Goal: Task Accomplishment & Management: Use online tool/utility

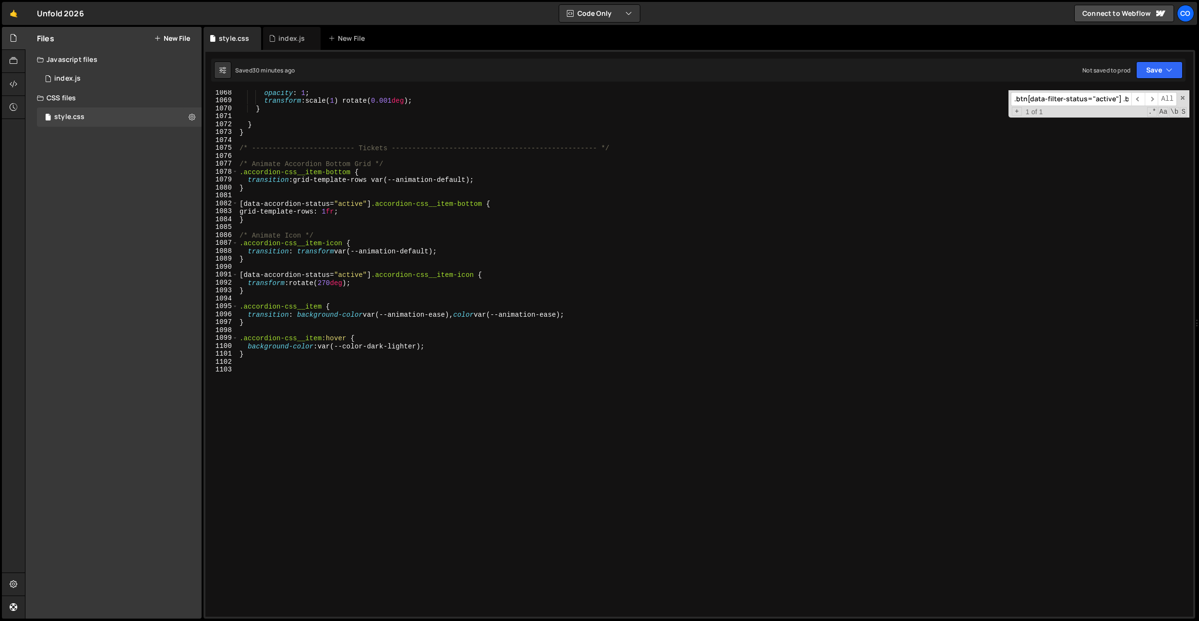
scroll to position [8452, 0]
drag, startPoint x: 624, startPoint y: 148, endPoint x: 270, endPoint y: 404, distance: 435.9
click at [162, 149] on div "Files New File Javascript files 0 index.js 0 CSS files style.css 0 Copy share l…" at bounding box center [612, 323] width 1174 height 592
type textarea "/* ------------------------- Tickets ------------------------------------------…"
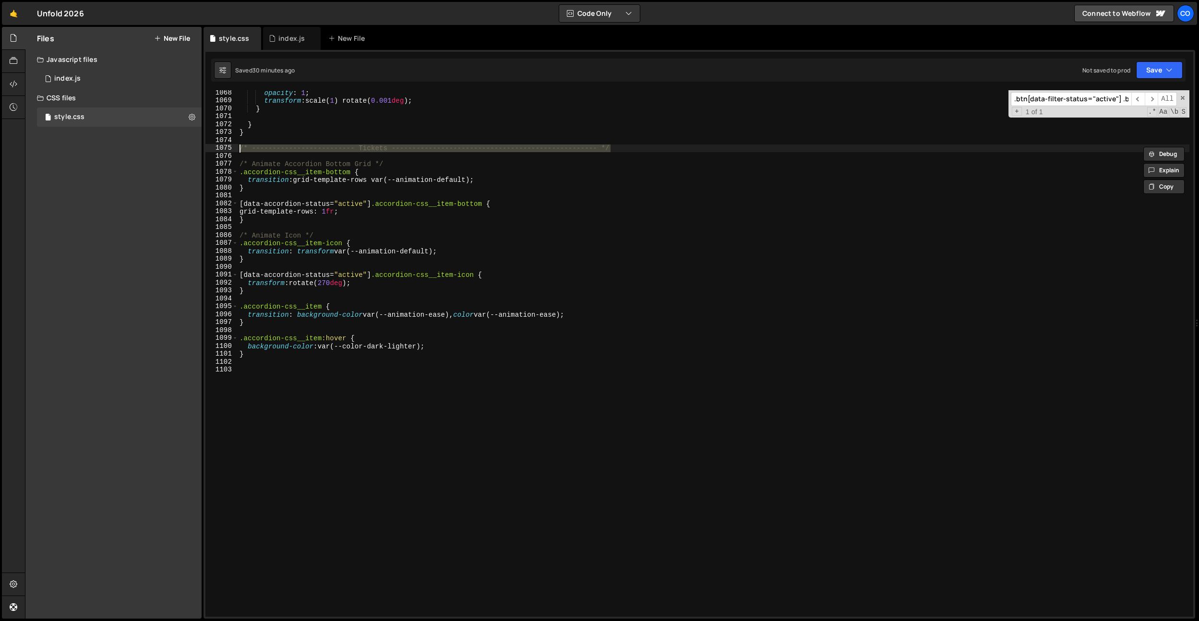
click at [293, 433] on div "opacity : 1 ; transform : scale( 1 ) rotate( 0.001 deg ) ; } } } /* -----------…" at bounding box center [714, 360] width 952 height 542
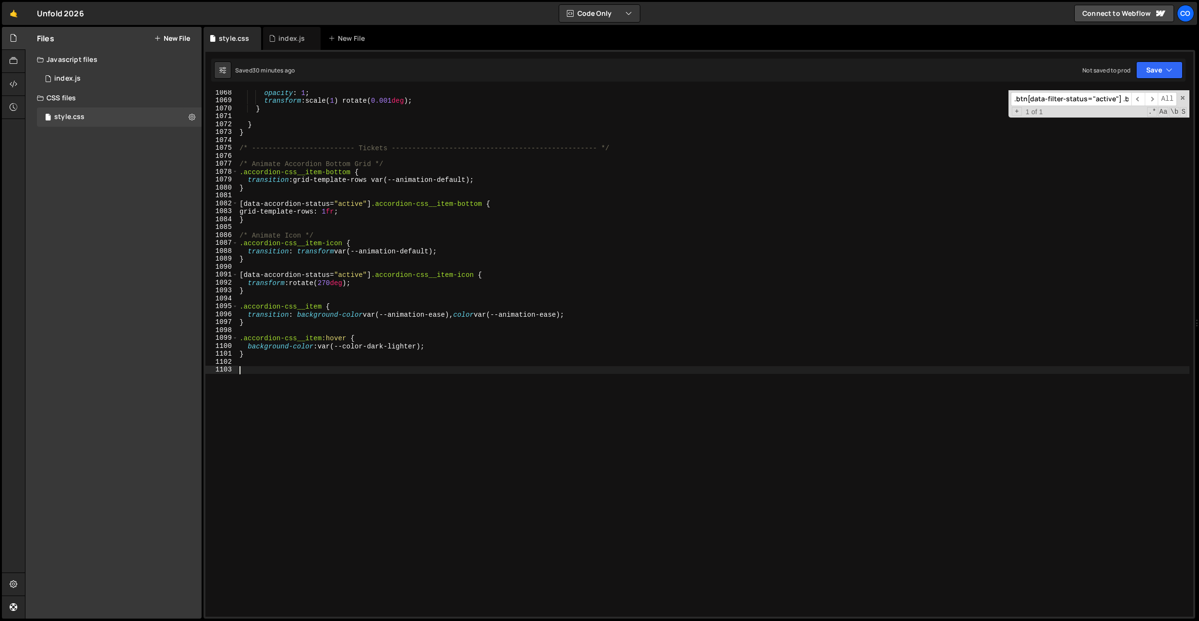
scroll to position [0, 0]
click at [372, 147] on div "opacity : 1 ; transform : scale( 1 ) rotate( 0.001 deg ) ; } } } /* -----------…" at bounding box center [714, 360] width 952 height 542
click at [367, 377] on div "opacity : 1 ; transform : scale( 1 ) rotate( 0.001 deg ) ; } } } /* -----------…" at bounding box center [714, 360] width 952 height 542
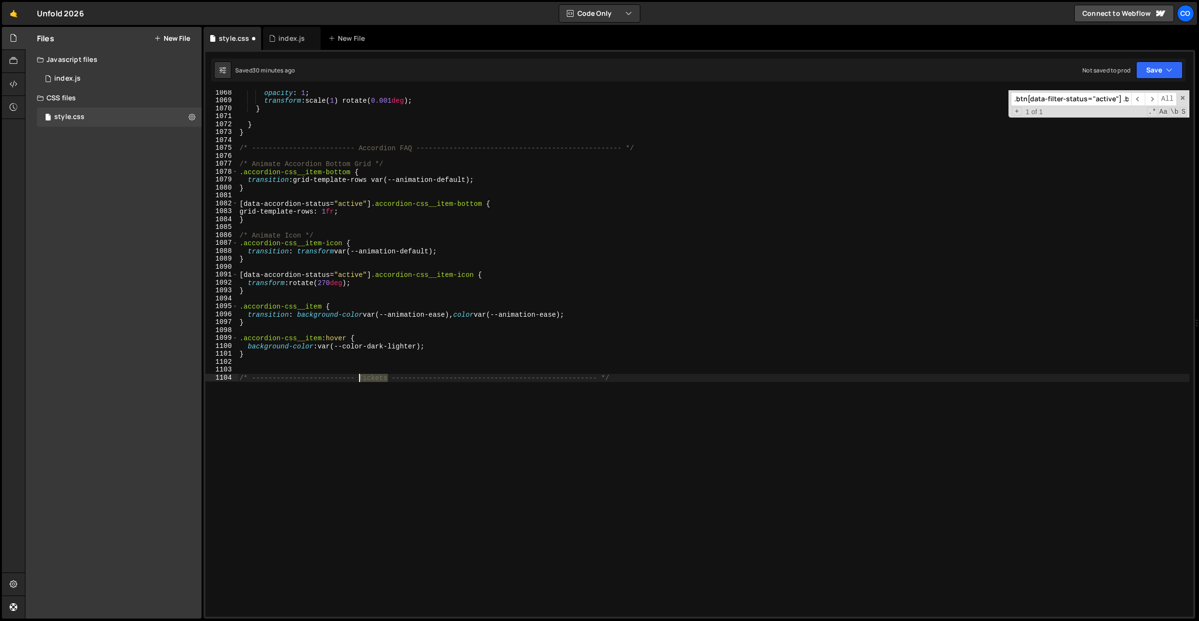
click at [367, 377] on div "opacity : 1 ; transform : scale( 1 ) rotate( 0.001 deg ) ; } } } /* -----------…" at bounding box center [714, 360] width 952 height 542
type textarea "/* ------------------------- Partners -----------------------------------------…"
click at [358, 408] on div "opacity : 1 ; transform : scale( 1 ) rotate( 0.001 deg ) ; } } } /* -----------…" at bounding box center [714, 360] width 952 height 542
paste textarea "0.75]"
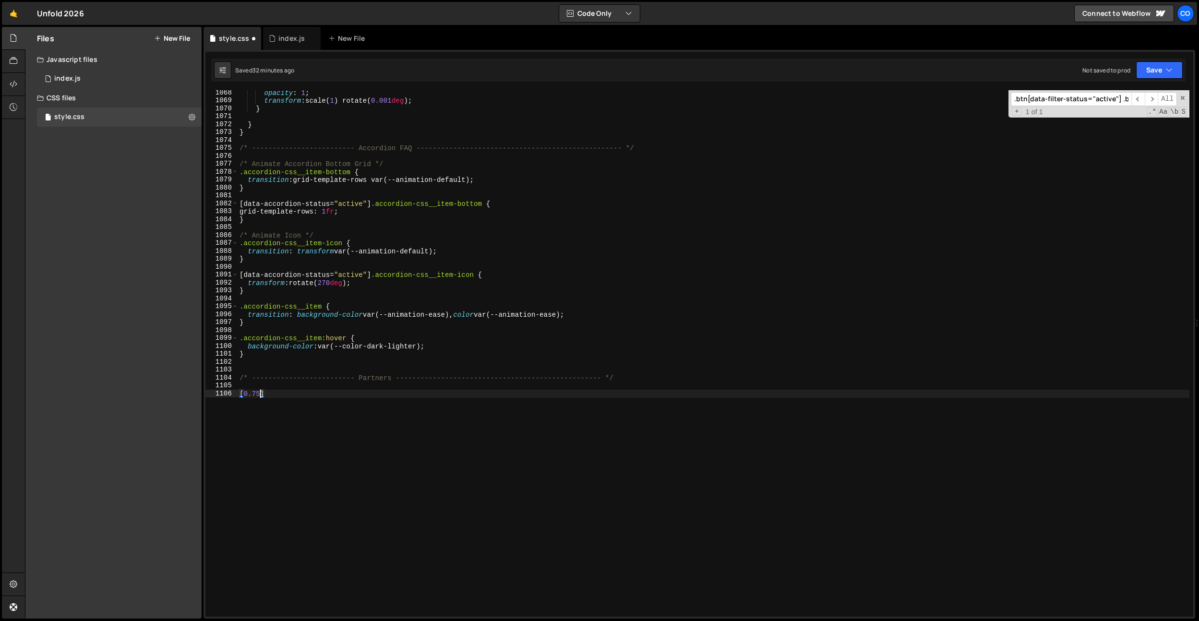
drag, startPoint x: 256, startPoint y: 396, endPoint x: 271, endPoint y: 396, distance: 15.4
click at [257, 396] on div "opacity : 1 ; transform : scale( 1 ) rotate( 0.001 deg ) ; } } } /* -----------…" at bounding box center [714, 360] width 952 height 542
drag, startPoint x: 275, startPoint y: 396, endPoint x: 209, endPoint y: 394, distance: 65.8
click at [209, 394] on div "[0.75] 1068 1069 1070 1071 1072 1073 1074 1075 1076 1077 1078 1079 1080 1081 10…" at bounding box center [699, 353] width 988 height 527
paste textarea "data-filter-category"
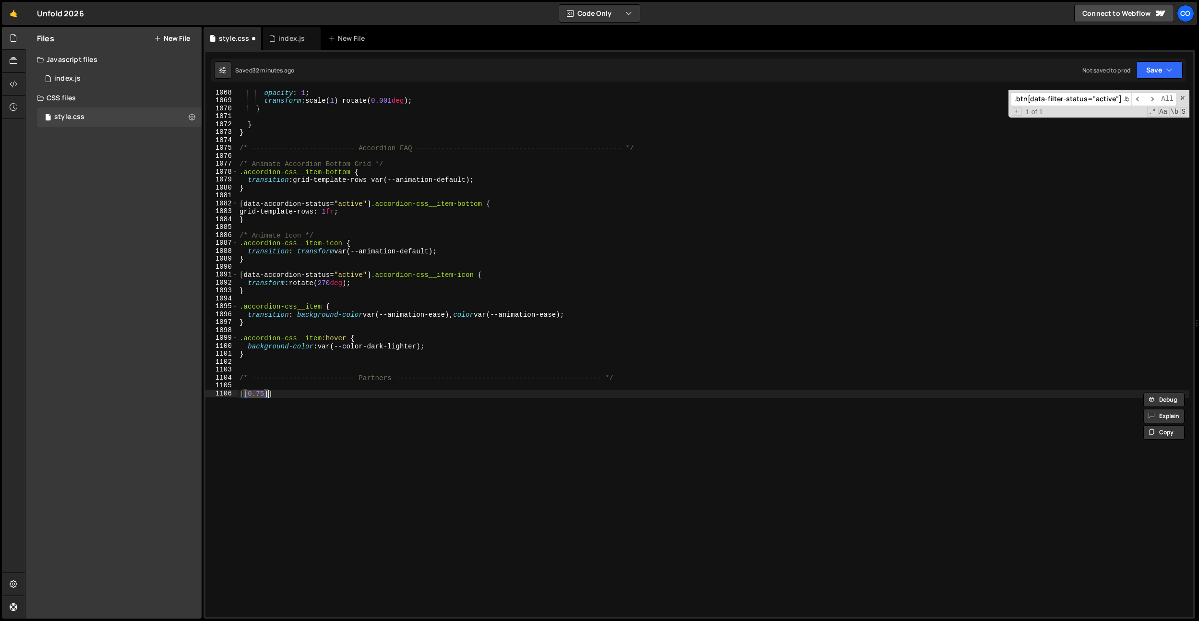
paste textarea "data-filter-category]"
paste textarea "single-partner-cat__item"
type textarea "[data-filter-category="headline-partner"] .single-partner-cat__item {}"
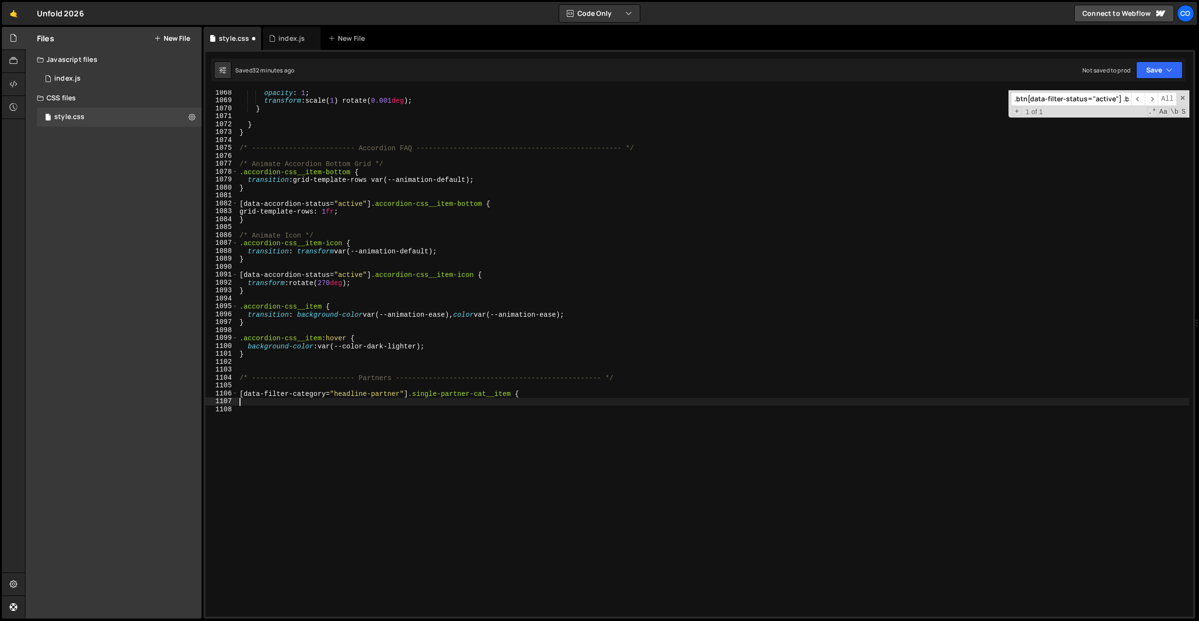
type textarea "]"
click at [553, 396] on div "opacity : 1 ; transform : scale( 1 ) rotate( 0.001 deg ) ; } } } /* -----------…" at bounding box center [714, 360] width 952 height 542
type textarea "[data-filter-category="headline-partner"] .single-partner-cat__item {"
paste textarea "width: calc(24.9975% - .9375em);;"
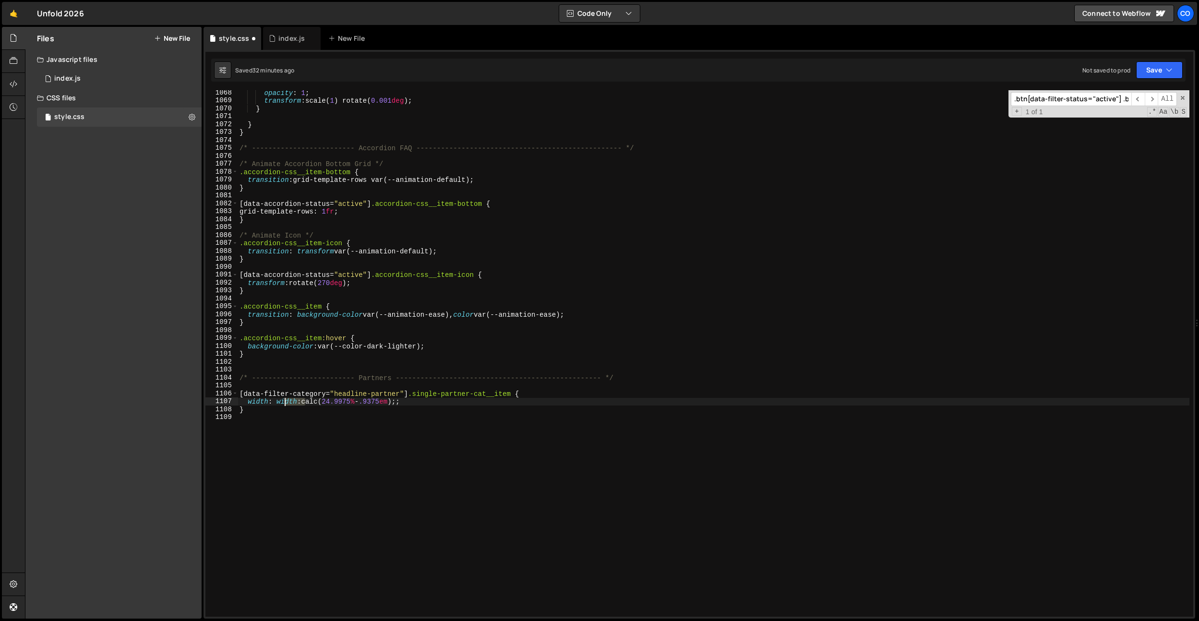
drag, startPoint x: 308, startPoint y: 401, endPoint x: 281, endPoint y: 401, distance: 26.4
click at [281, 401] on div "opacity : 1 ; transform : scale( 1 ) rotate( 0.001 deg ) ; } } } /* -----------…" at bounding box center [714, 360] width 952 height 542
drag, startPoint x: 325, startPoint y: 403, endPoint x: 300, endPoint y: 402, distance: 25.4
click at [300, 402] on div "opacity : 1 ; transform : scale( 1 ) rotate( 0.001 deg ) ; } } } /* -----------…" at bounding box center [714, 360] width 952 height 542
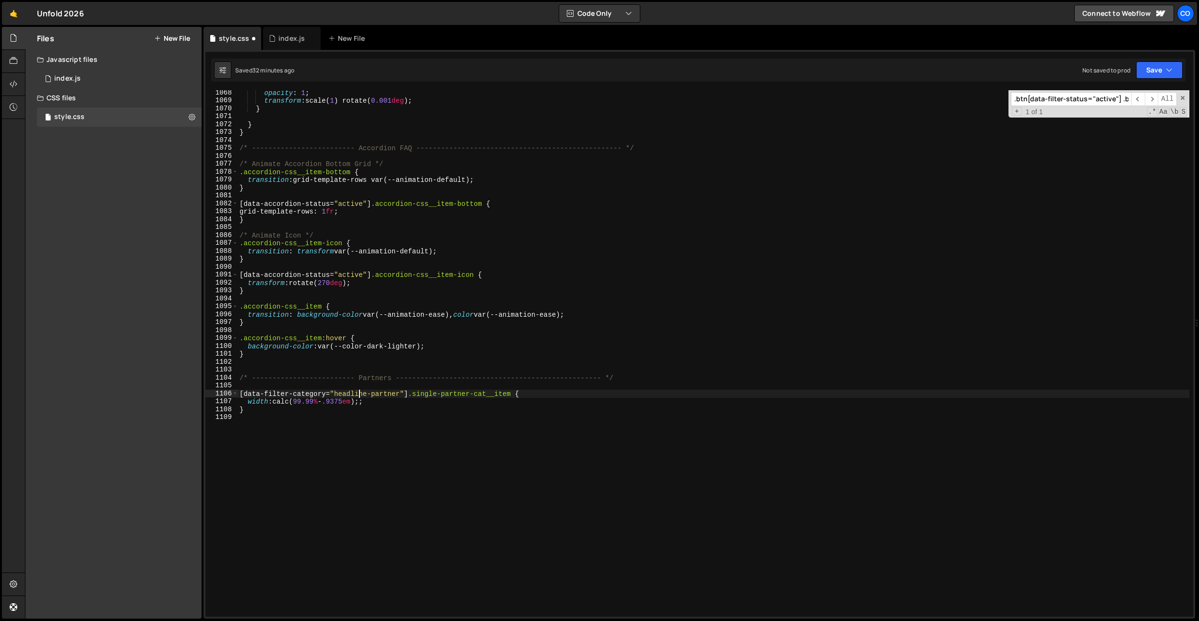
click at [360, 394] on div "opacity : 1 ; transform : scale( 1 ) rotate( 0.001 deg ) ; } } } /* -----------…" at bounding box center [714, 360] width 952 height 542
type textarea "width: calc(24.9975% - .9375em);;"
click at [338, 420] on div "opacity : 1 ; transform : scale( 1 ) rotate( 0.001 deg ) ; } } } /* -----------…" at bounding box center [714, 360] width 952 height 542
click at [298, 402] on div "opacity : 1 ; transform : scale( 1 ) rotate( 0.001 deg ) ; } } } /* -----------…" at bounding box center [714, 360] width 952 height 542
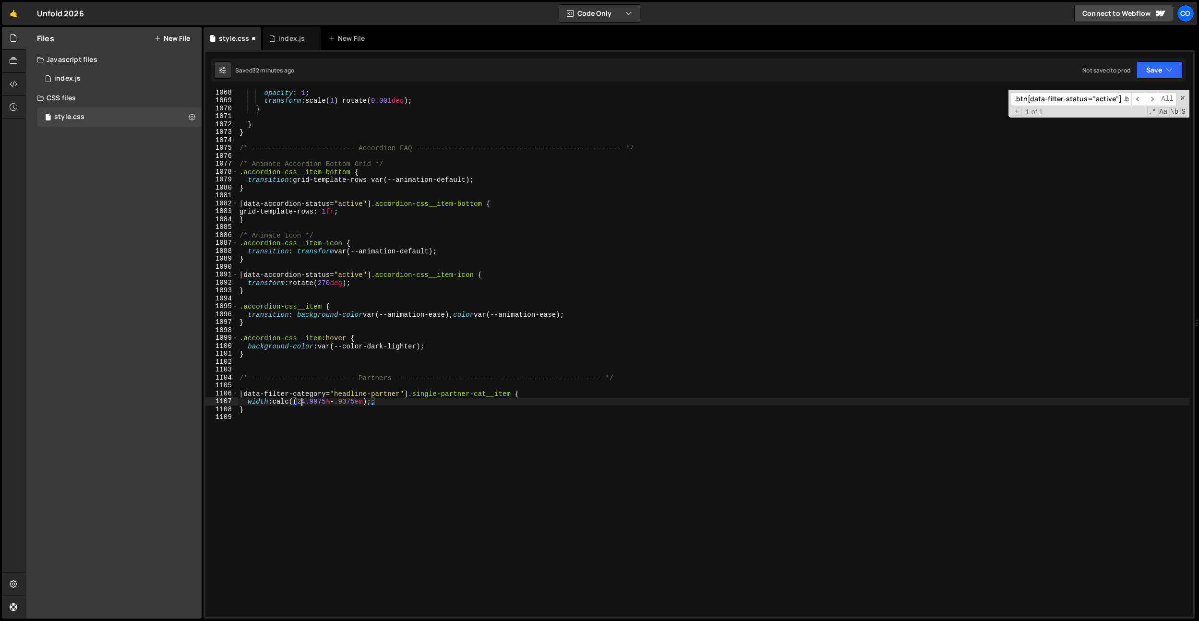
scroll to position [0, 4]
click at [376, 400] on div "opacity : 1 ; transform : scale( 1 ) rotate( 0.001 deg ) ; } } } /* -----------…" at bounding box center [714, 360] width 952 height 542
click at [380, 404] on div "opacity : 1 ; transform : scale( 1 ) rotate( 0.001 deg ) ; } } } /* -----------…" at bounding box center [714, 360] width 952 height 542
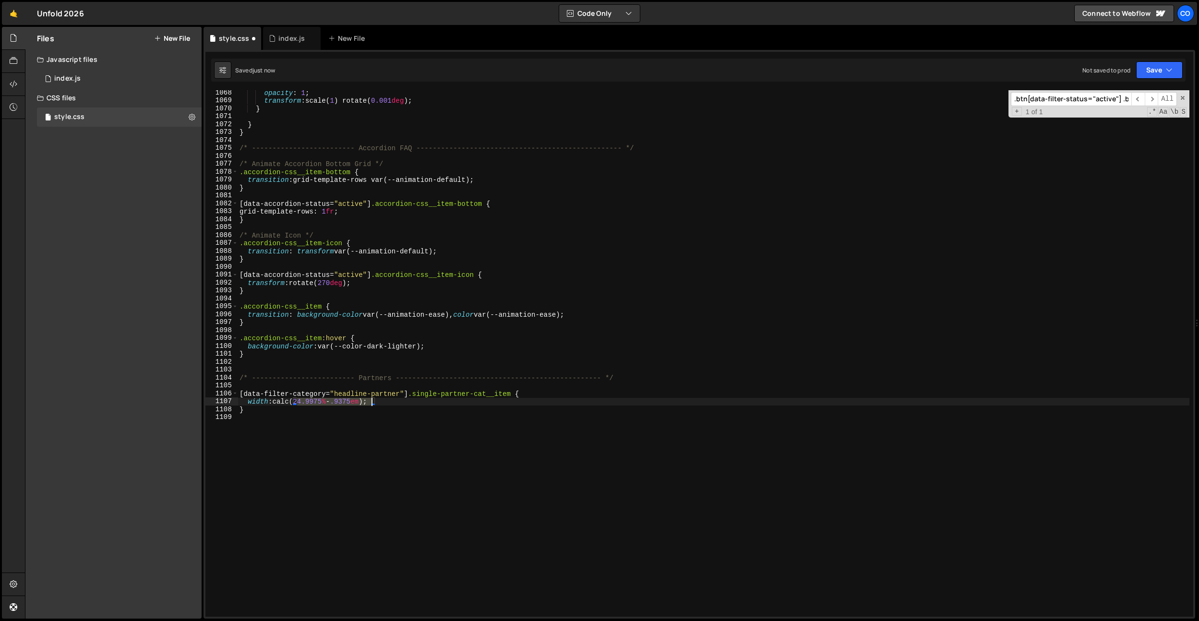
drag, startPoint x: 299, startPoint y: 402, endPoint x: 372, endPoint y: 402, distance: 73.0
click at [372, 402] on div "opacity : 1 ; transform : scale( 1 ) rotate( 0.001 deg ) ; } } } /* -----------…" at bounding box center [714, 360] width 952 height 542
click at [375, 404] on div "opacity : 1 ; transform : scale( 1 ) rotate( 0.001 deg ) ; } } } /* -----------…" at bounding box center [714, 360] width 952 height 542
type textarea "width: calc((24.9975% - .9375em / 2) - 1.25em);"
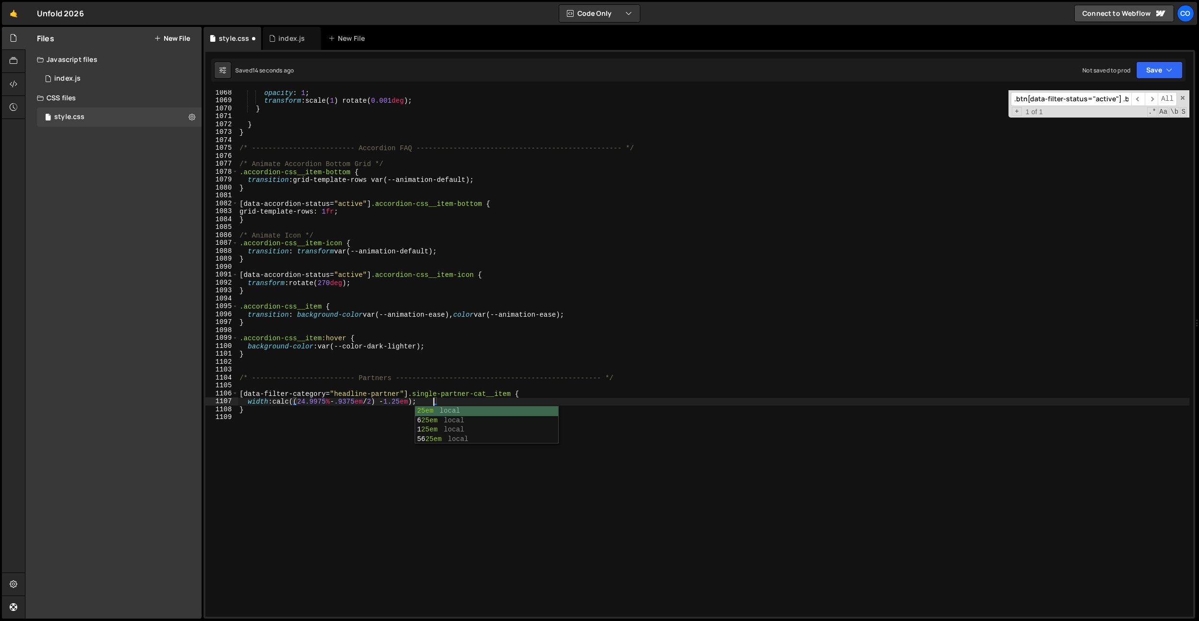
scroll to position [0, 13]
click at [386, 468] on div "opacity : 1 ; transform : scale( 1 ) rotate( 0.001 deg ) ; } } } /* -----------…" at bounding box center [714, 360] width 952 height 542
click at [383, 402] on div "opacity : 1 ; transform : scale( 1 ) rotate( 0.001 deg ) ; } } } /* -----------…" at bounding box center [714, 360] width 952 height 542
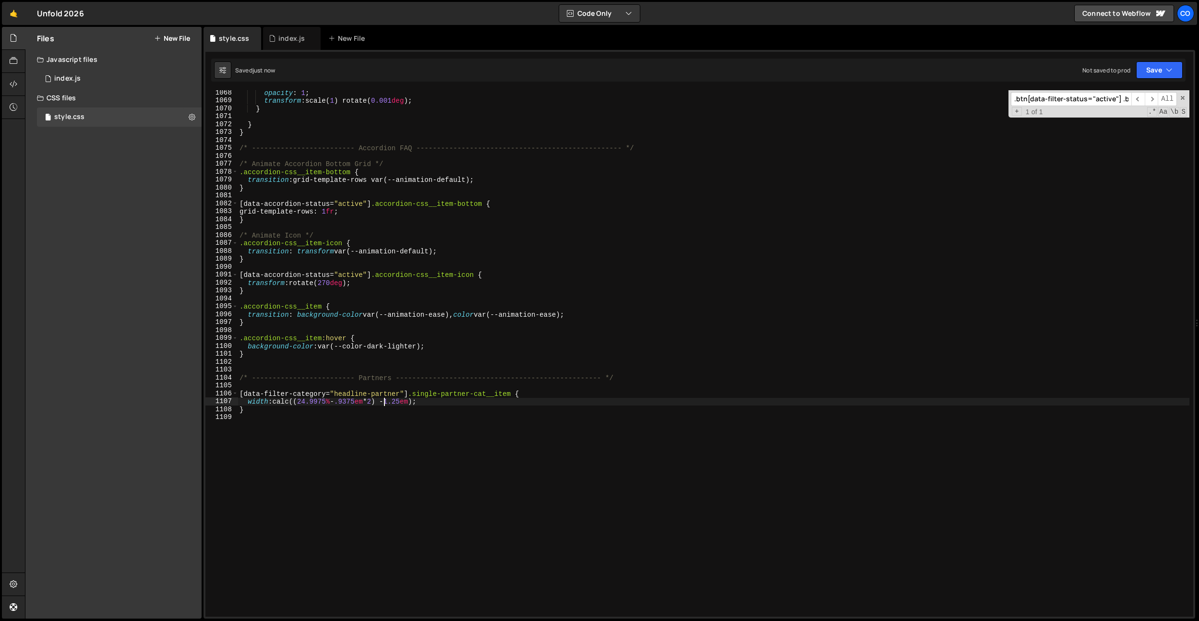
click at [401, 214] on div "opacity : 1 ; transform : scale( 1 ) rotate( 0.001 deg ) ; } } } /* -----------…" at bounding box center [714, 360] width 952 height 542
type textarea "grid-template-rows: 1fr;"
click at [428, 481] on div "opacity : 1 ; transform : scale( 1 ) rotate( 0.001 deg ) ; } } } /* -----------…" at bounding box center [714, 360] width 952 height 542
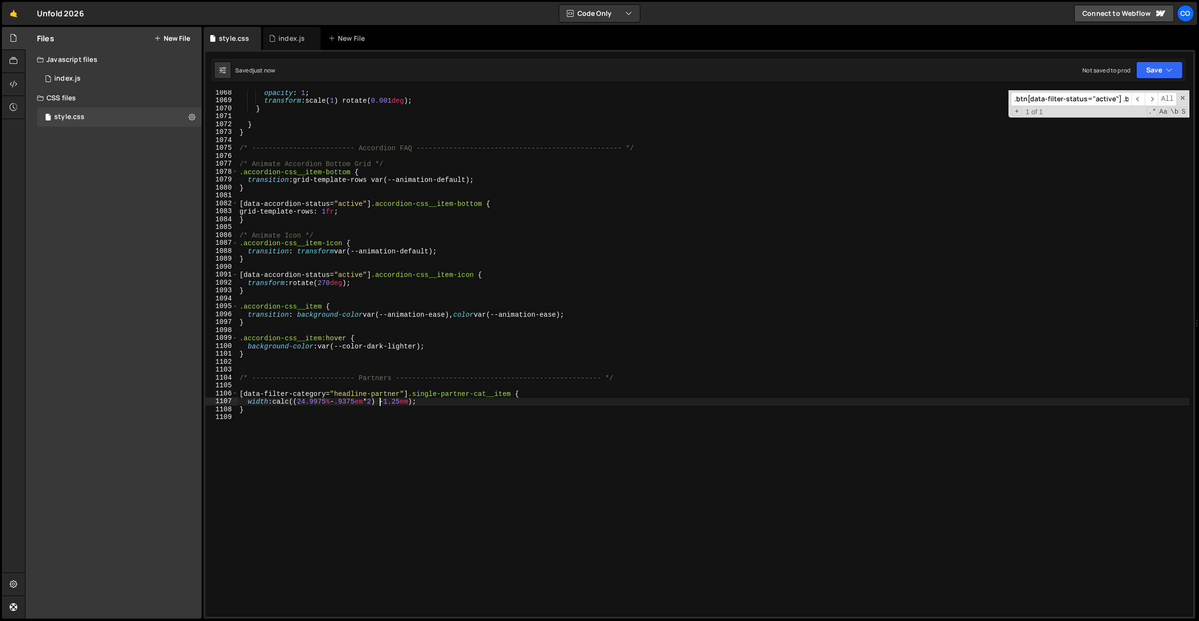
click at [378, 403] on div "opacity : 1 ; transform : scale( 1 ) rotate( 0.001 deg ) ; } } } /* -----------…" at bounding box center [714, 360] width 952 height 542
click at [304, 401] on div "opacity : 1 ; transform : scale( 1 ) rotate( 0.001 deg ) ; } } } /* -----------…" at bounding box center [714, 360] width 952 height 542
drag, startPoint x: 417, startPoint y: 410, endPoint x: 414, endPoint y: 406, distance: 5.2
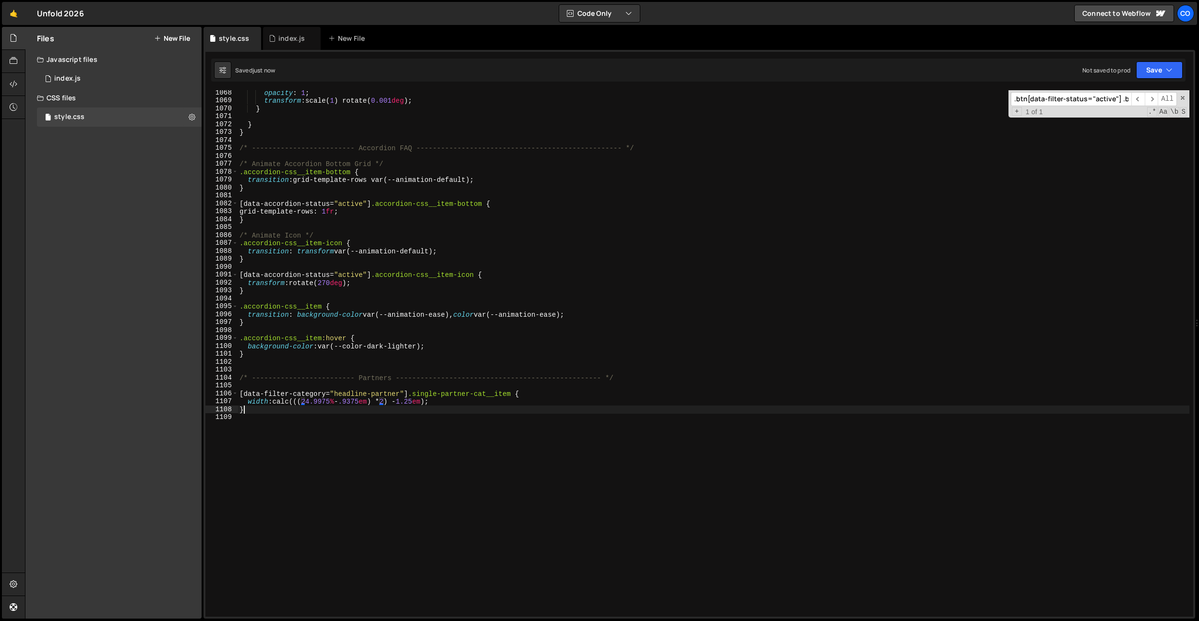
click at [416, 409] on div "opacity : 1 ; transform : scale( 1 ) rotate( 0.001 deg ) ; } } } /* -----------…" at bounding box center [714, 360] width 952 height 542
click at [414, 404] on div "opacity : 1 ; transform : scale( 1 ) rotate( 0.001 deg ) ; } } } /* -----------…" at bounding box center [714, 360] width 952 height 542
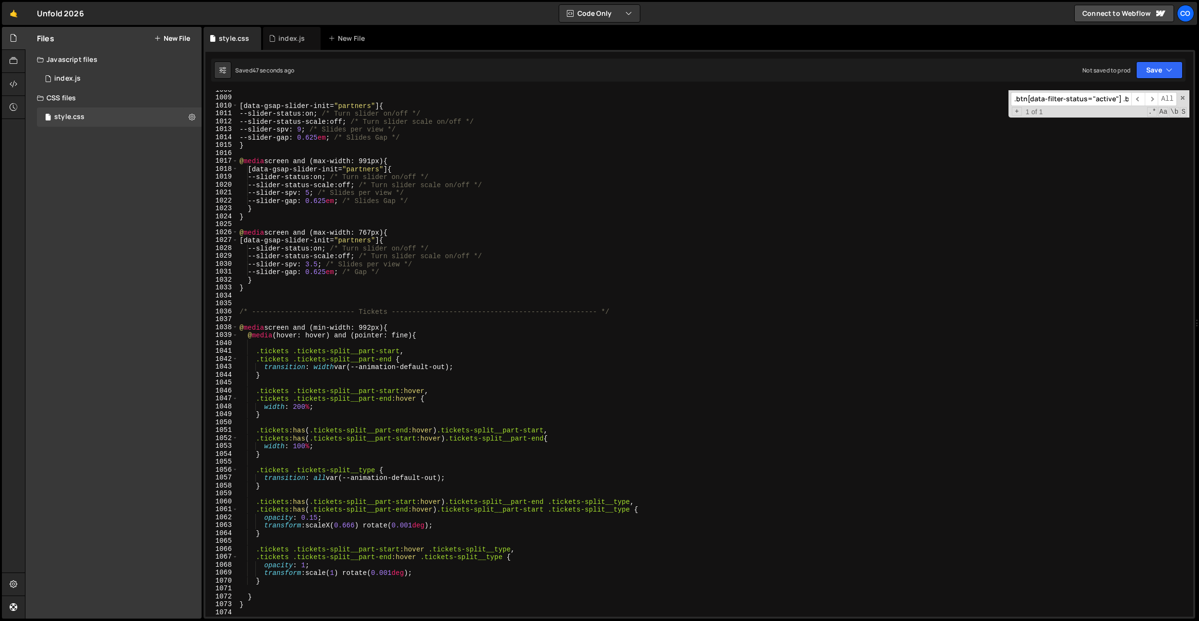
scroll to position [7980, 0]
drag, startPoint x: 403, startPoint y: 232, endPoint x: 309, endPoint y: 240, distance: 94.5
click at [233, 230] on div "width: calc(((24.9975% - .9375em) * 2) + 1.25em); 1008 1009 1010 1011 1012 1013…" at bounding box center [699, 353] width 988 height 527
type textarea "@media screen and (max-width: 767px) {"
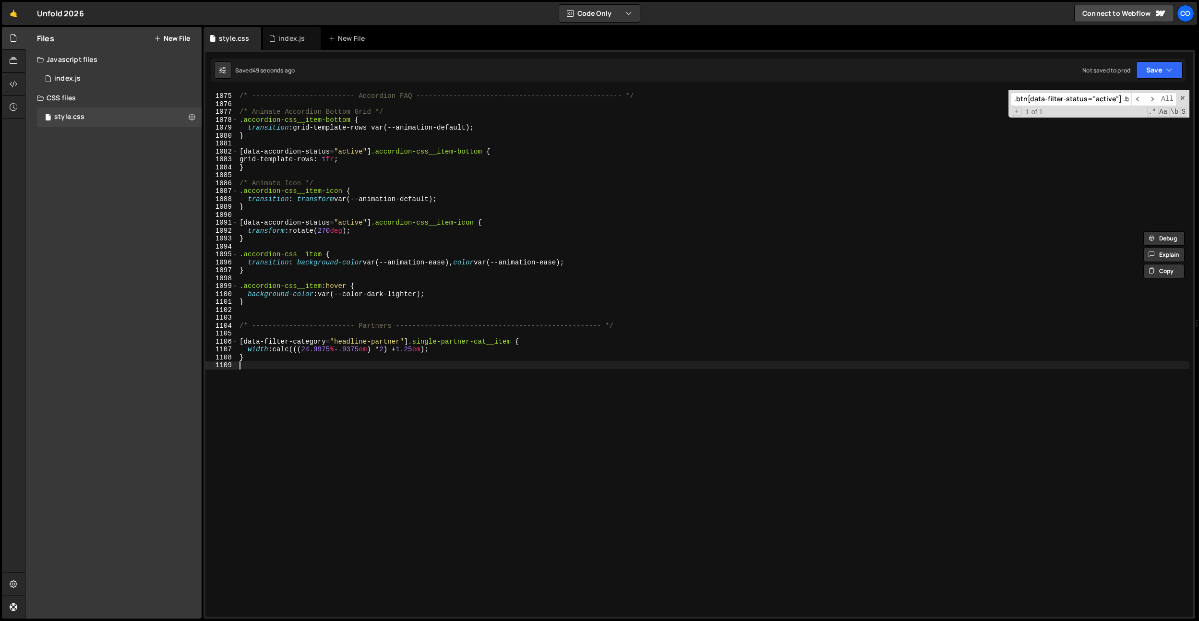
click at [330, 369] on div "/* ------------------------- Accordion FAQ ------------------------------------…" at bounding box center [714, 355] width 952 height 542
paste textarea "@media screen and (max-width: 767px) {"
type textarea "@media screen and (max-width: 767px) {}"
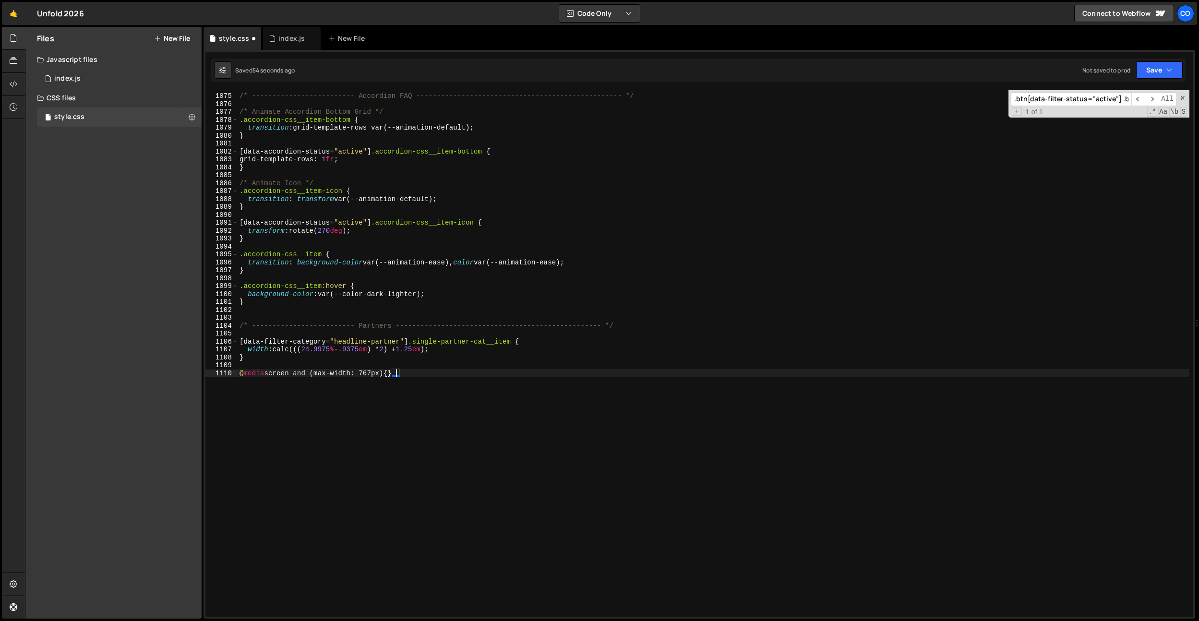
scroll to position [0, 0]
drag, startPoint x: 458, startPoint y: 350, endPoint x: 276, endPoint y: 351, distance: 182.9
click at [276, 351] on div "/* ------------------------- Accordion FAQ ------------------------------------…" at bounding box center [714, 355] width 952 height 542
click at [351, 351] on div "/* ------------------------- Accordion FAQ ------------------------------------…" at bounding box center [714, 355] width 952 height 542
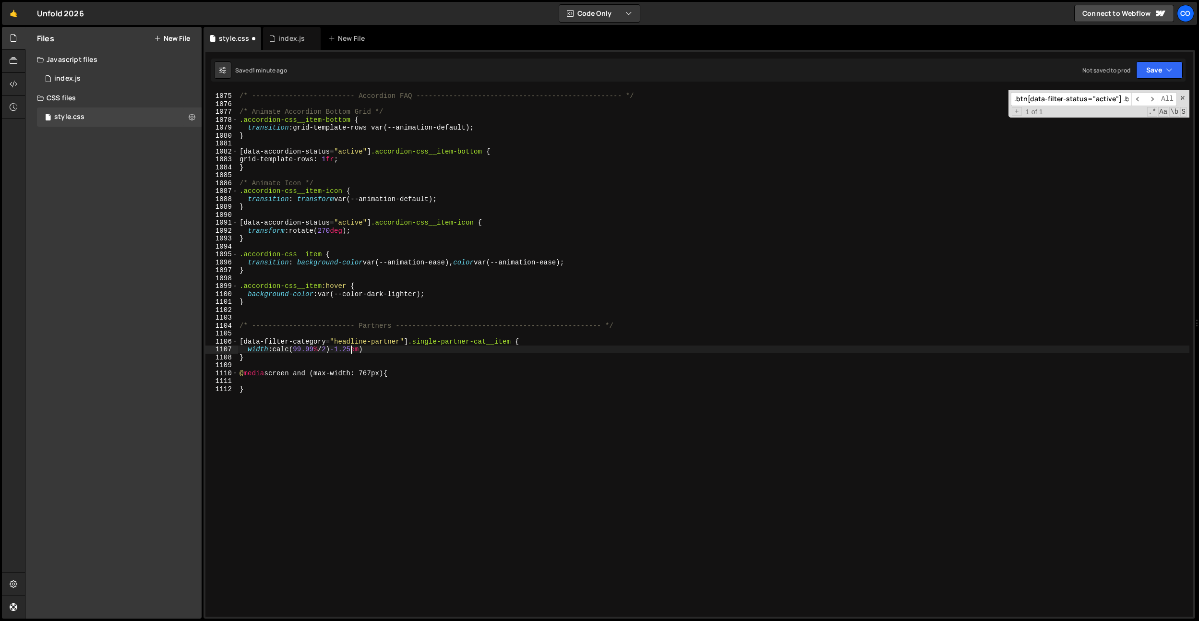
scroll to position [0, 8]
click at [298, 351] on div "/* ------------------------- Accordion FAQ ------------------------------------…" at bounding box center [714, 355] width 952 height 542
type textarea "width: calc((99.99% / 2) - 1.25em )"
click at [418, 380] on div "/* ------------------------- Accordion FAQ ------------------------------------…" at bounding box center [714, 355] width 952 height 542
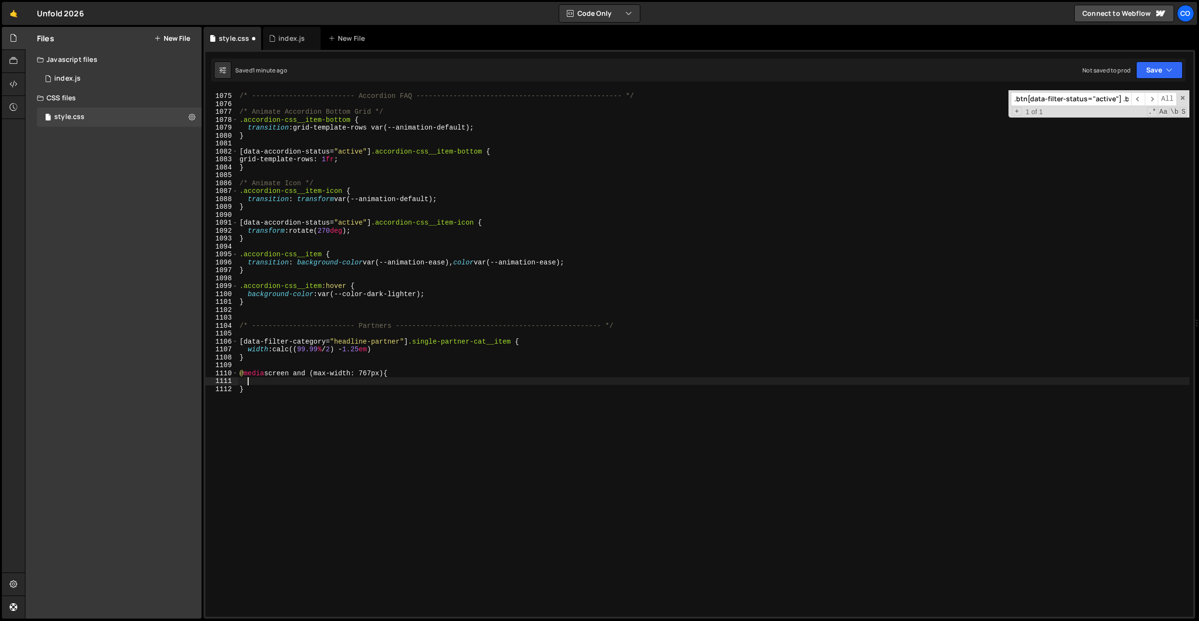
scroll to position [0, 0]
click at [388, 350] on div "/* ------------------------- Accordion FAQ ------------------------------------…" at bounding box center [714, 355] width 952 height 542
type textarea "width: calc((99.99% / 2) - 1.25em);"
click at [271, 383] on div "/* ------------------------- Accordion FAQ ------------------------------------…" at bounding box center [714, 355] width 952 height 542
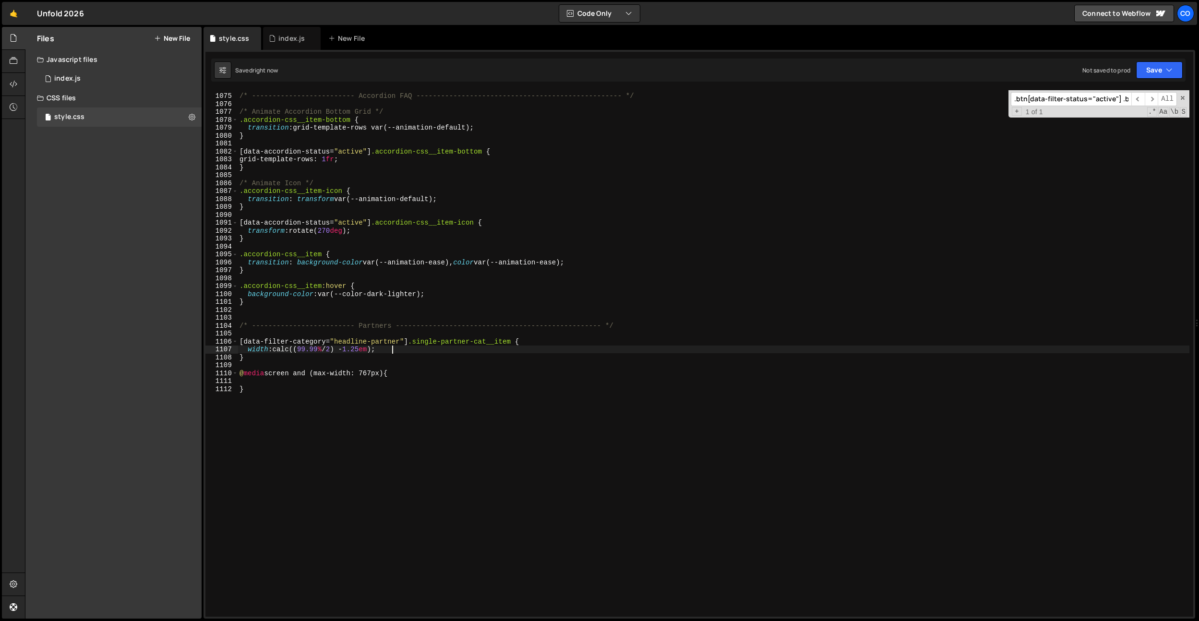
scroll to position [0, 0]
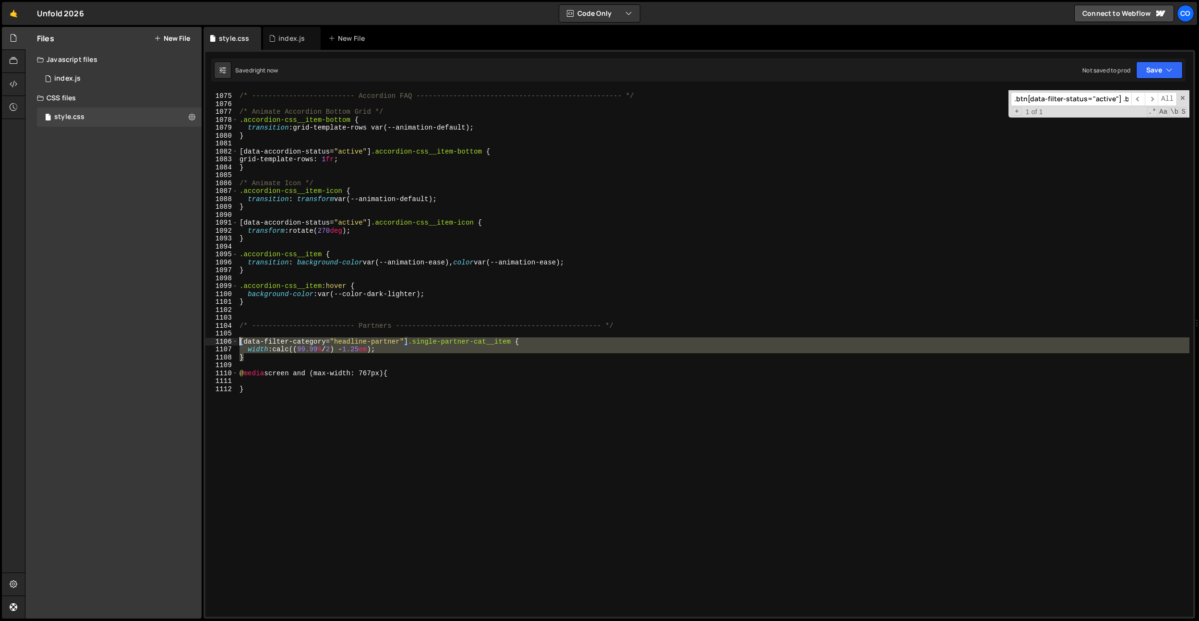
drag, startPoint x: 285, startPoint y: 359, endPoint x: 255, endPoint y: 380, distance: 36.4
click at [222, 341] on div "1074 1075 1076 1077 1078 1079 1080 1081 1082 1083 1084 1085 1086 1087 1088 1089…" at bounding box center [699, 353] width 988 height 527
paste textarea "}"
drag, startPoint x: 255, startPoint y: 380, endPoint x: 314, endPoint y: 412, distance: 67.2
click at [255, 380] on div "/* ------------------------- Accordion FAQ ------------------------------------…" at bounding box center [714, 355] width 952 height 542
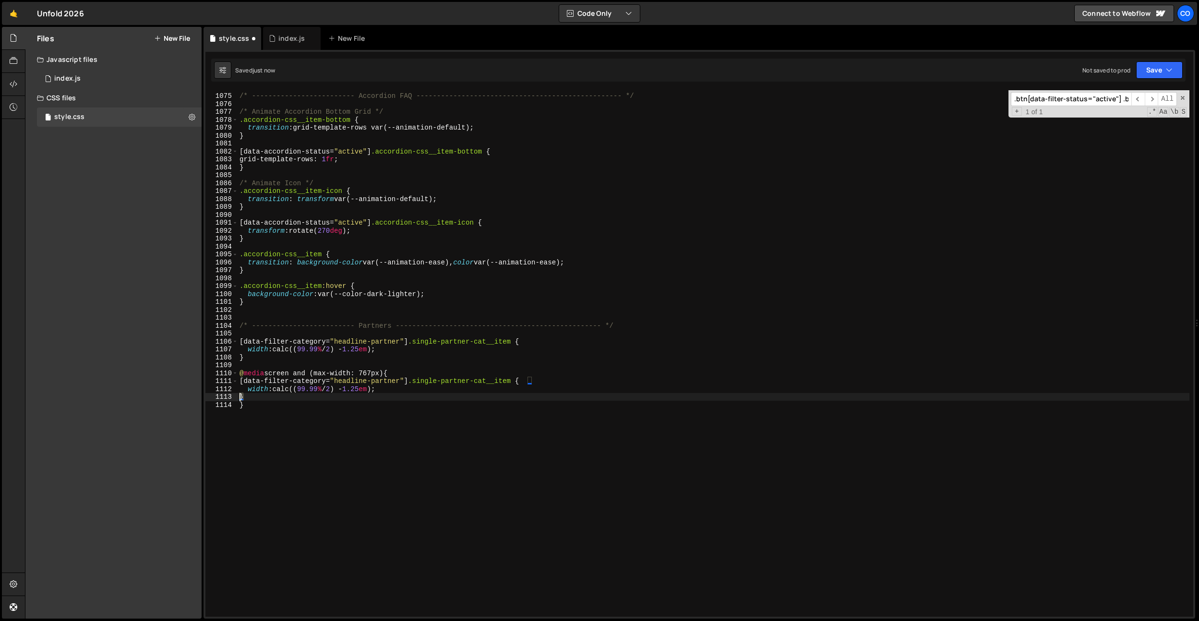
drag, startPoint x: 258, startPoint y: 399, endPoint x: 240, endPoint y: 392, distance: 19.2
click at [238, 393] on div "/* ------------------------- Accordion FAQ ------------------------------------…" at bounding box center [714, 355] width 952 height 542
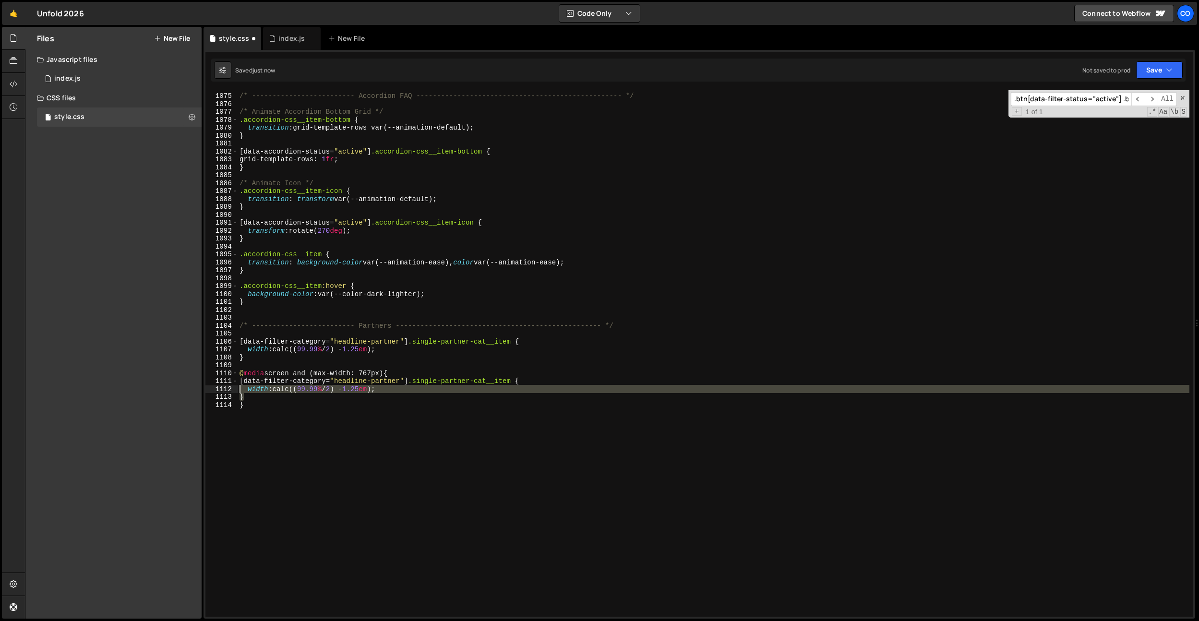
drag, startPoint x: 266, startPoint y: 397, endPoint x: 286, endPoint y: 391, distance: 21.3
click at [236, 390] on div "width: calc((99.99% / 2) - 1.25em); 1074 1075 1076 1077 1078 1079 1080 1081 108…" at bounding box center [699, 353] width 988 height 527
click at [287, 390] on div "/* ------------------------- Accordion FAQ ------------------------------------…" at bounding box center [714, 353] width 952 height 527
drag, startPoint x: 340, startPoint y: 389, endPoint x: 431, endPoint y: 386, distance: 90.3
click at [431, 386] on div "/* ------------------------- Accordion FAQ ------------------------------------…" at bounding box center [714, 355] width 952 height 542
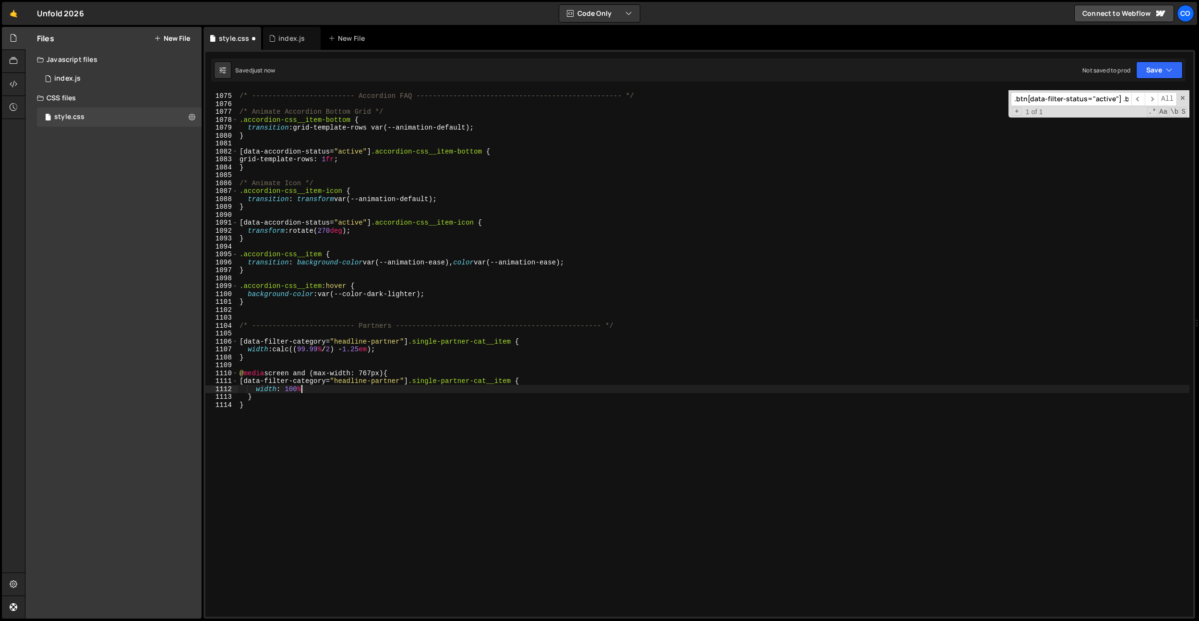
scroll to position [0, 4]
drag, startPoint x: 401, startPoint y: 351, endPoint x: 293, endPoint y: 263, distance: 139.9
click at [248, 349] on div "/* ------------------------- Accordion FAQ ------------------------------------…" at bounding box center [714, 355] width 952 height 542
click at [358, 329] on div "/* ------------------------- Accordion FAQ ------------------------------------…" at bounding box center [714, 355] width 952 height 542
type textarea "/* ------------------------- Partners -----------------------------------------…"
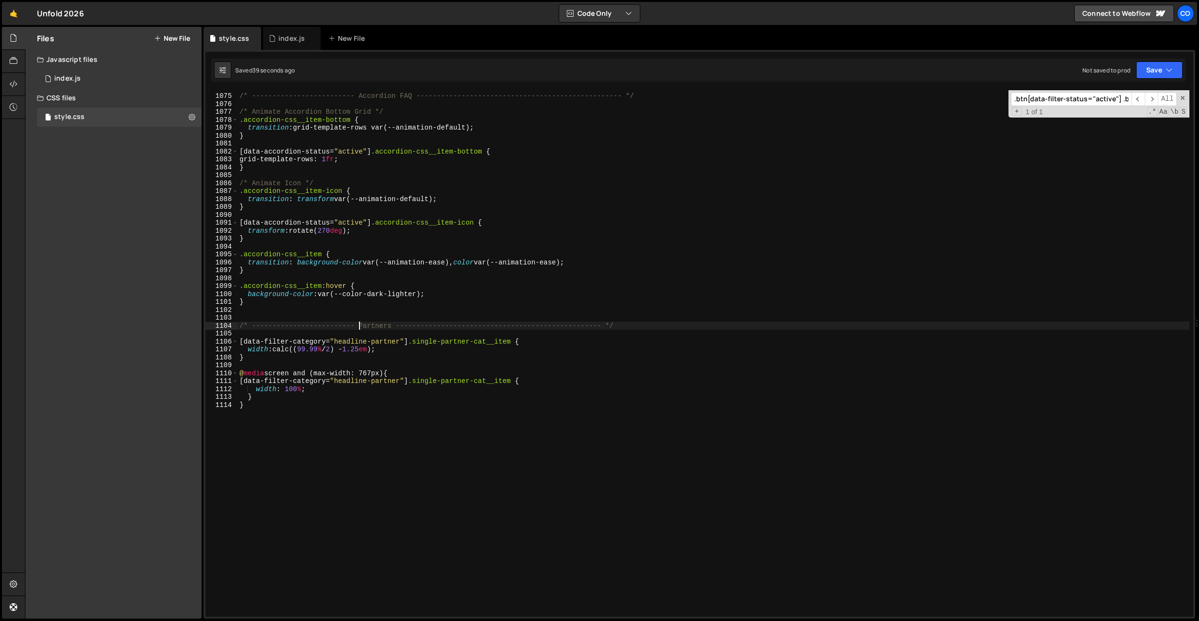
click at [334, 369] on div "/* ------------------------- Accordion FAQ ------------------------------------…" at bounding box center [714, 355] width 952 height 542
click at [325, 350] on div "/* ------------------------- Accordion FAQ ------------------------------------…" at bounding box center [714, 355] width 952 height 542
click at [415, 348] on div "/* ------------------------- Accordion FAQ ------------------------------------…" at bounding box center [714, 355] width 952 height 542
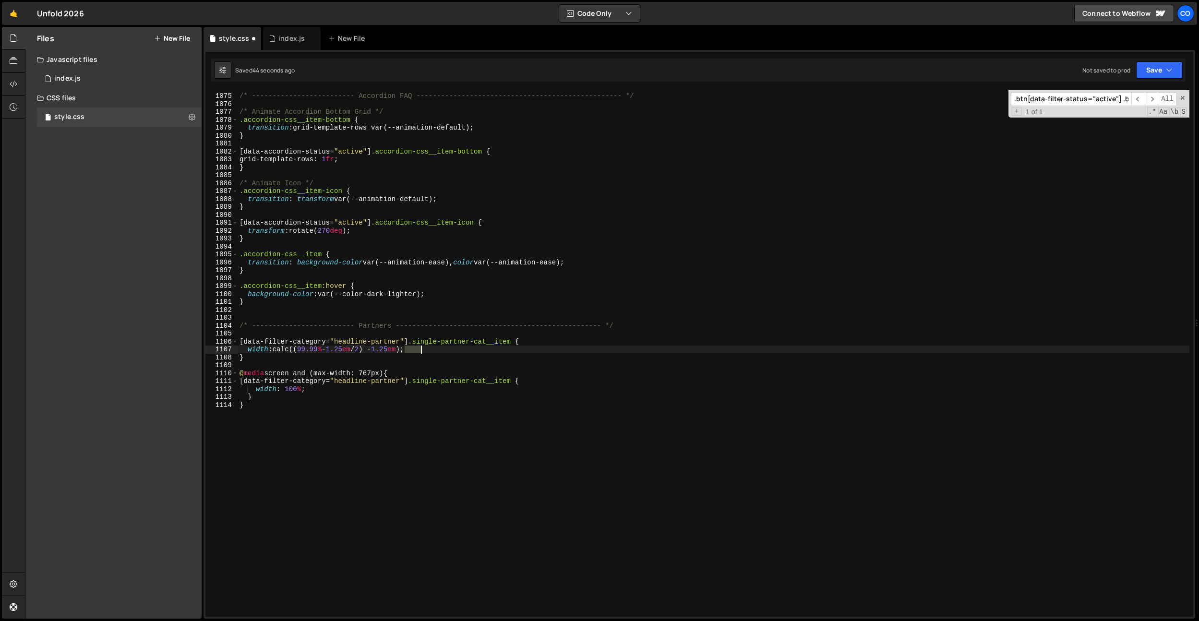
click at [415, 348] on div "/* ------------------------- Accordion FAQ ------------------------------------…" at bounding box center [714, 355] width 952 height 542
click at [378, 351] on div "/* ------------------------- Accordion FAQ ------------------------------------…" at bounding box center [714, 355] width 952 height 542
drag, startPoint x: 388, startPoint y: 351, endPoint x: 277, endPoint y: 351, distance: 110.9
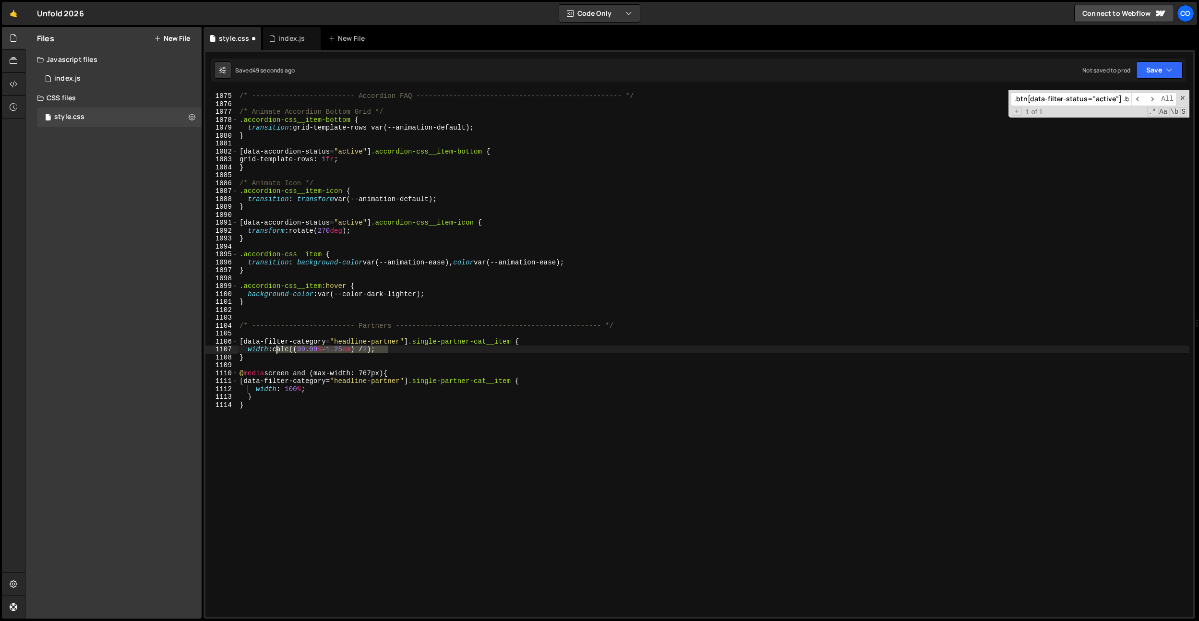
click at [278, 348] on div "/* ------------------------- Accordion FAQ ------------------------------------…" at bounding box center [714, 355] width 952 height 542
type textarea "width: calc((99.99% - 1.25em) / 2);"
click at [293, 39] on div "index.js" at bounding box center [291, 39] width 26 height 10
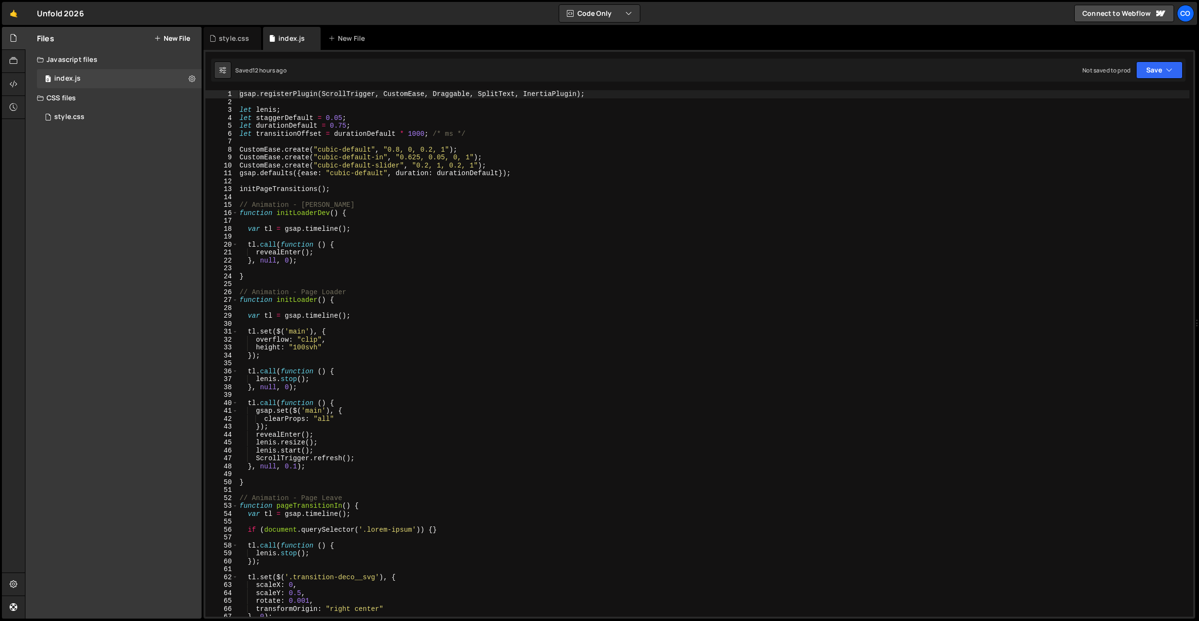
click at [400, 277] on div "gsap . registerPlugin ( ScrollTrigger , CustomEase , Draggable , SplitText , In…" at bounding box center [714, 361] width 952 height 542
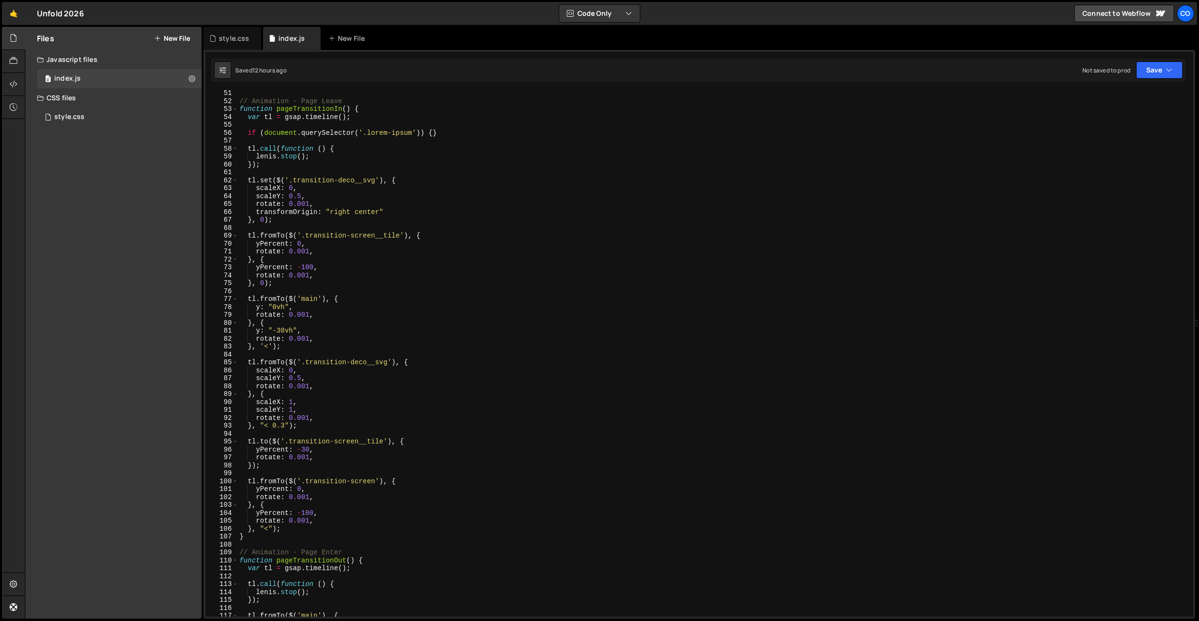
click at [403, 283] on div "// Animation - Page Leave function pageTransitionIn ( ) { var tl = gsap . timel…" at bounding box center [714, 360] width 952 height 542
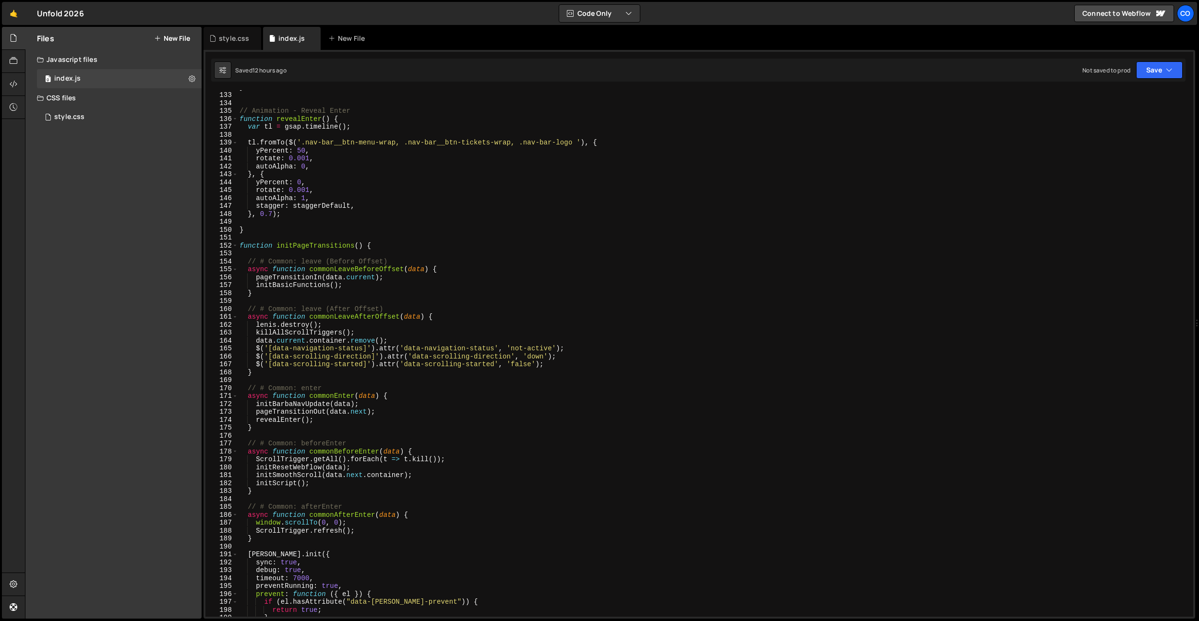
scroll to position [1045, 0]
click at [406, 283] on div "} // Animation - Reveal Enter function revealEnter ( ) { var tl = gsap . timeli…" at bounding box center [714, 354] width 952 height 542
type textarea "initBasicFunctions();"
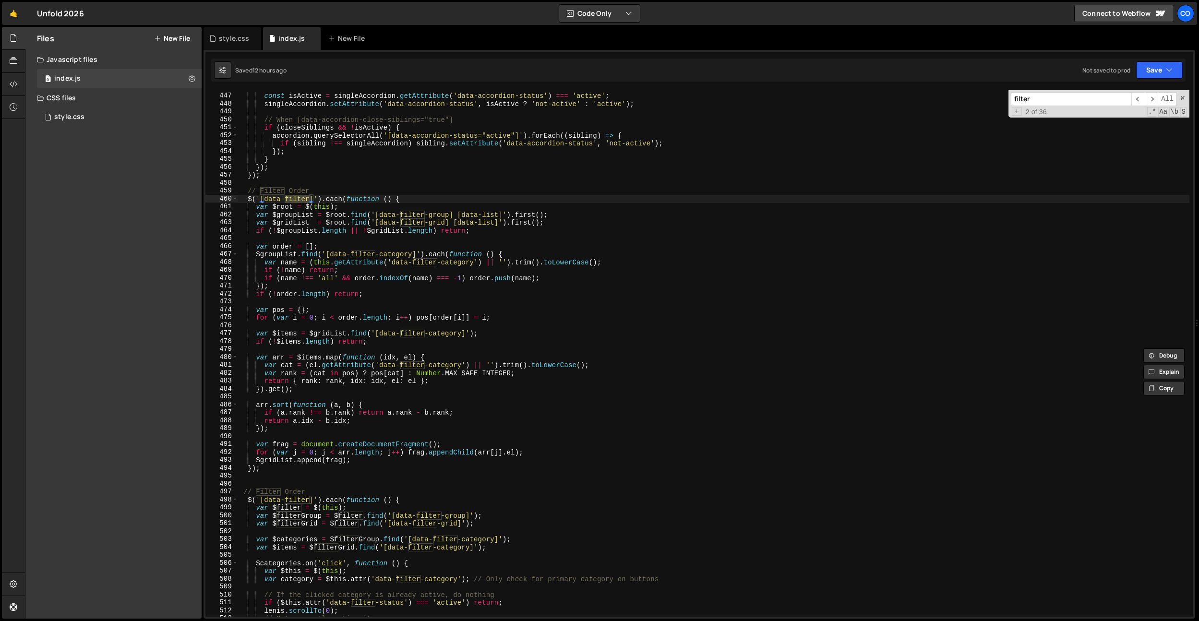
scroll to position [3570, 0]
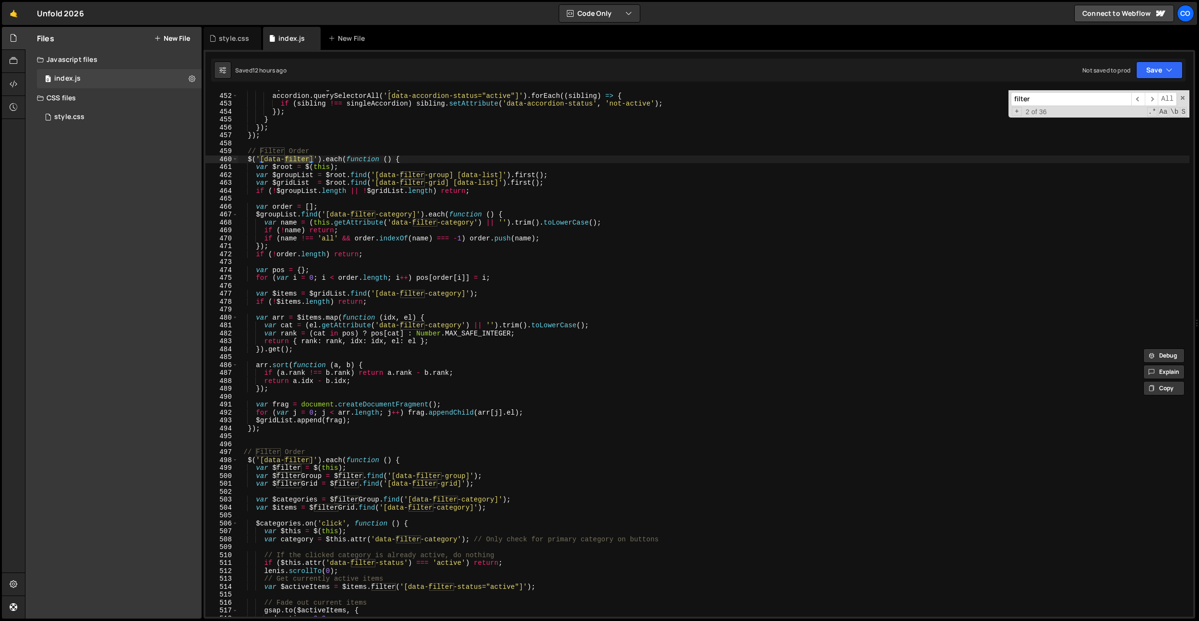
type input "filter"
click at [393, 309] on div "if ( closeSiblings && ! isActive ) { accordion . querySelectorAll ( '[data-acco…" at bounding box center [714, 355] width 952 height 542
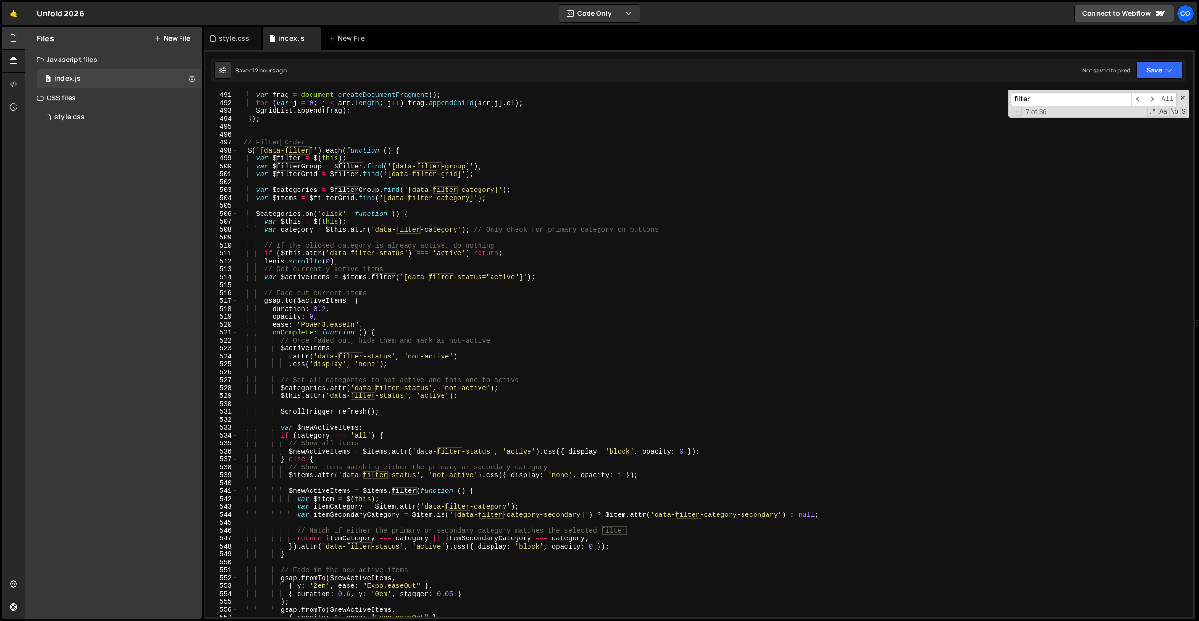
scroll to position [3888, 0]
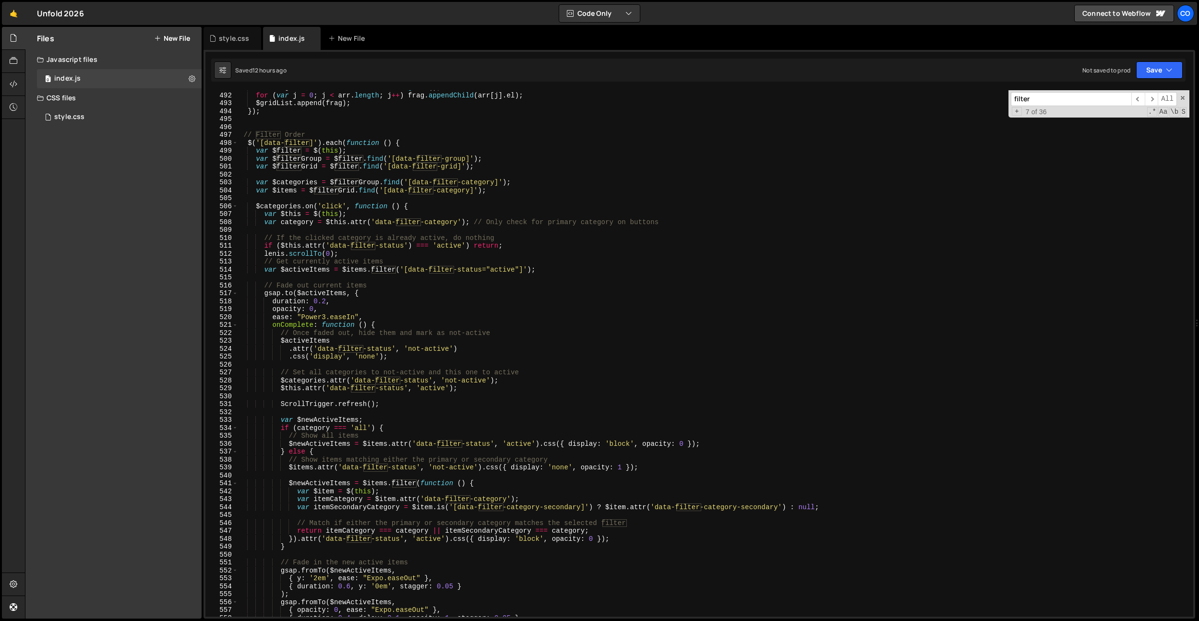
type textarea "ScrollTrigger.refresh();"
click at [397, 408] on div "var frag = document . createDocumentFragment ( ) ; for ( var j = 0 ; j < arr . …" at bounding box center [714, 355] width 952 height 542
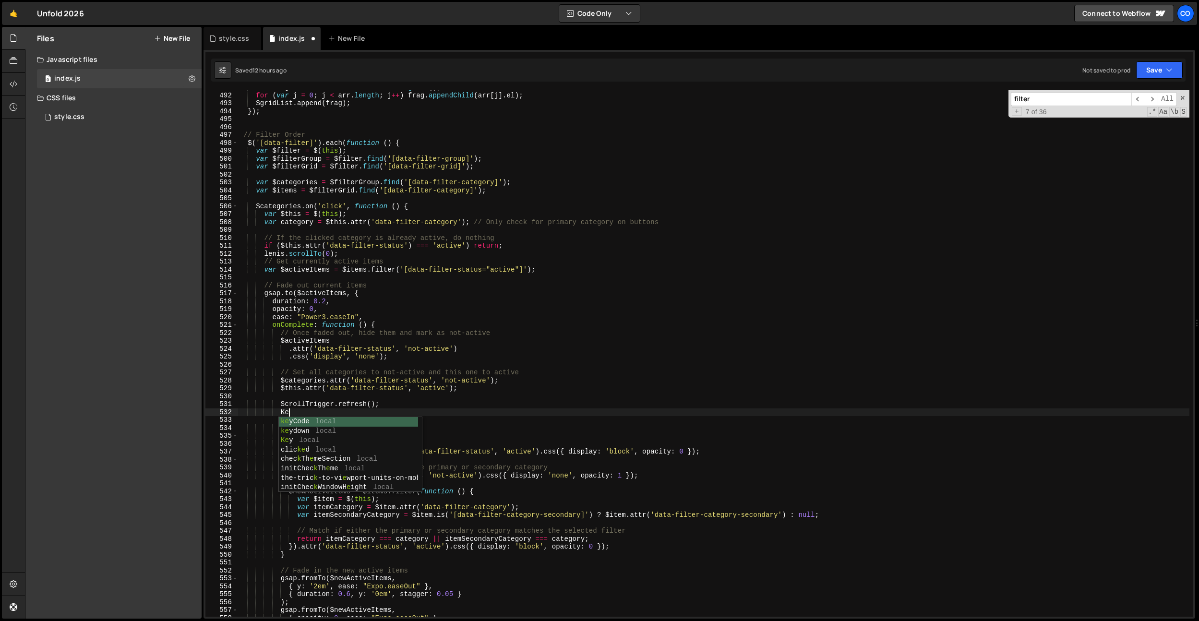
type textarea "K"
type textarea "[PERSON_NAME][DOMAIN_NAME]"
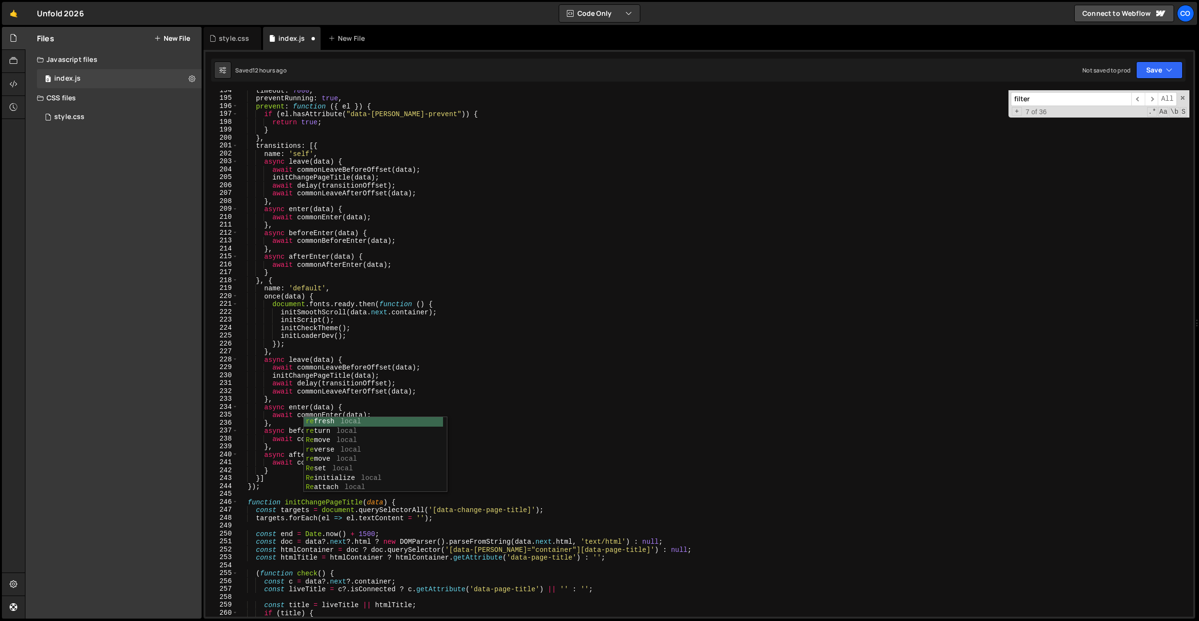
scroll to position [0, 0]
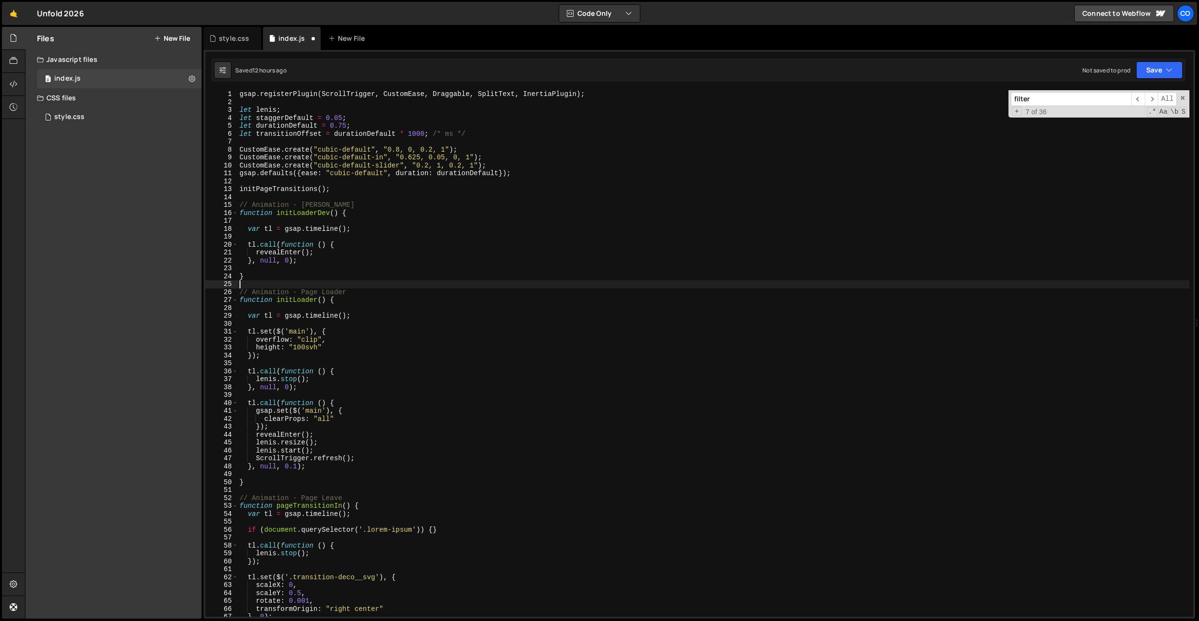
click at [702, 282] on div "gsap . registerPlugin ( ScrollTrigger , CustomEase , Draggable , SplitText , In…" at bounding box center [714, 361] width 952 height 542
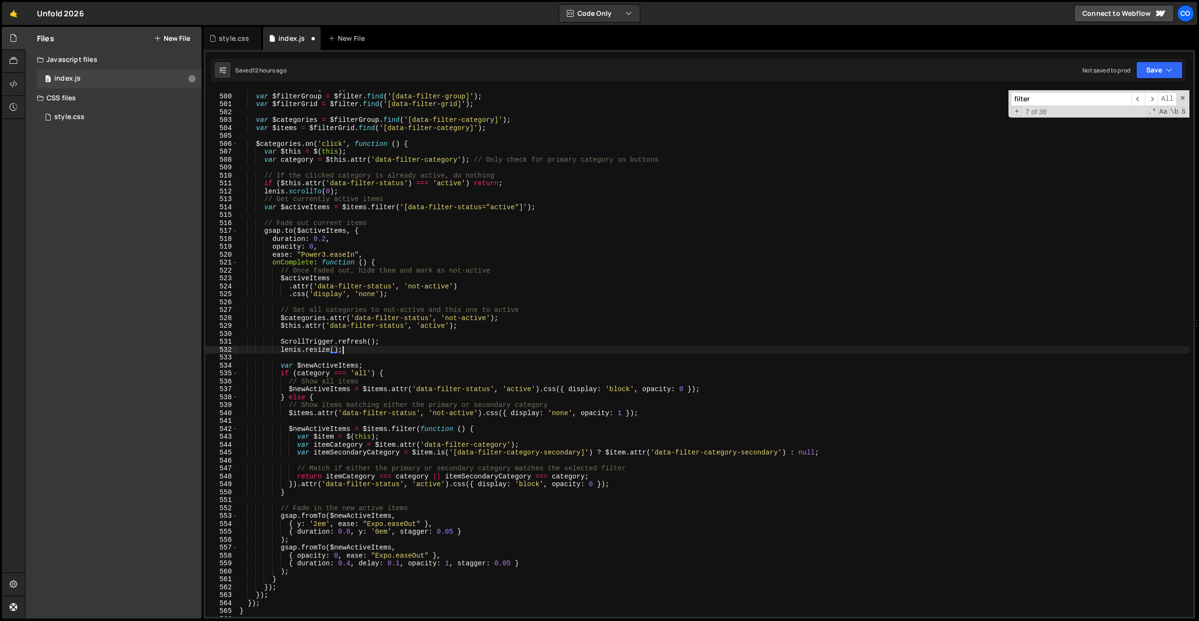
scroll to position [0, 7]
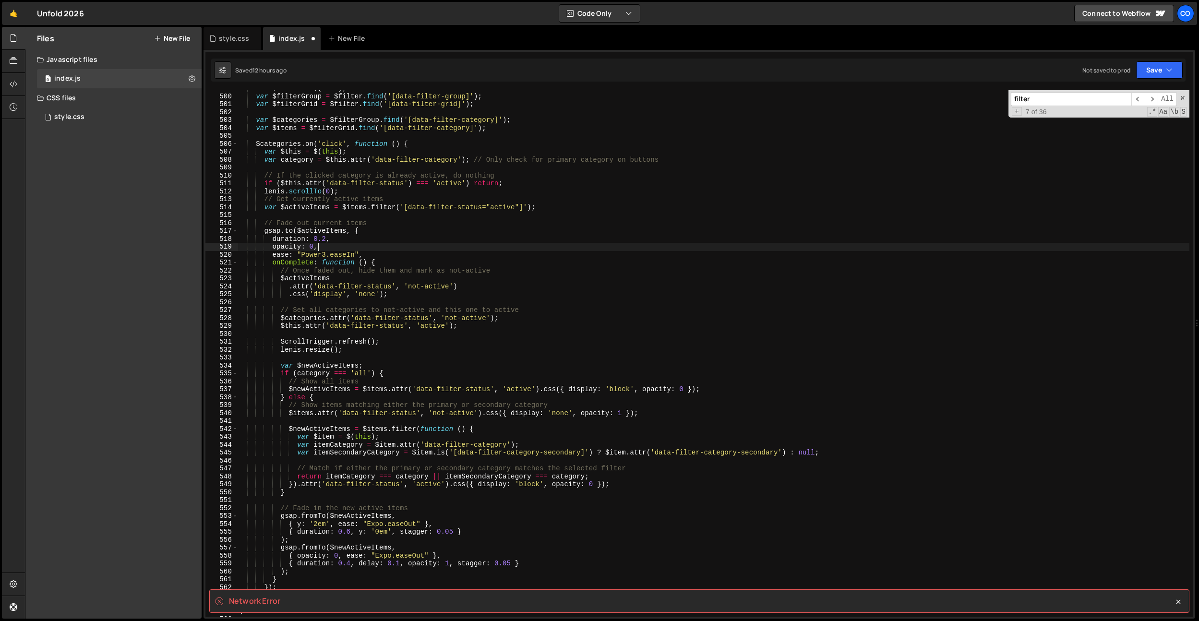
click at [472, 245] on div "var $filter = $ ( this ) ; var $filterGroup = $filter . find ( '[data-filter-gr…" at bounding box center [714, 355] width 952 height 542
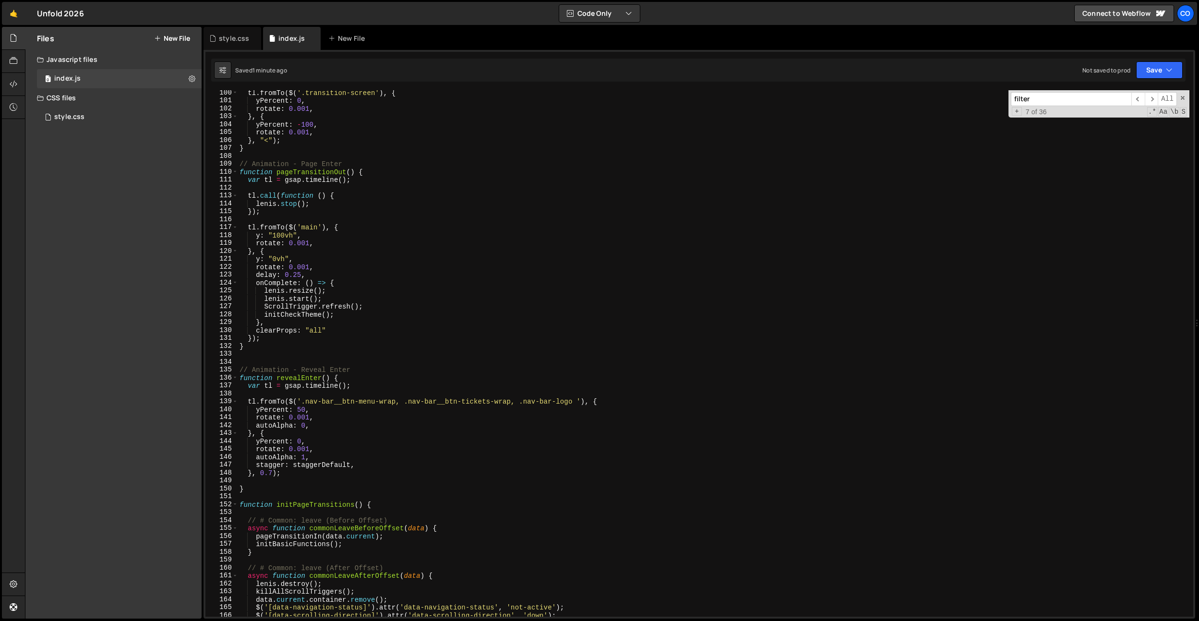
scroll to position [787, 0]
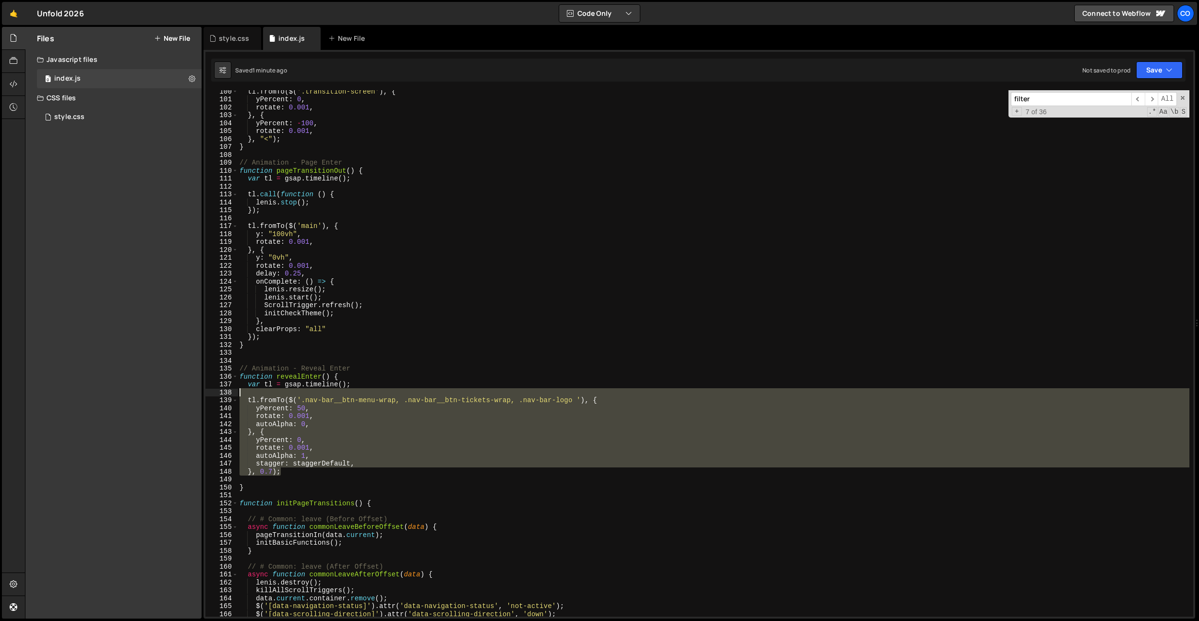
drag, startPoint x: 285, startPoint y: 471, endPoint x: 218, endPoint y: 397, distance: 100.3
click at [218, 397] on div "opacity: 0, 100 101 102 103 104 105 106 107 108 109 110 111 112 113 114 115 116…" at bounding box center [699, 353] width 988 height 527
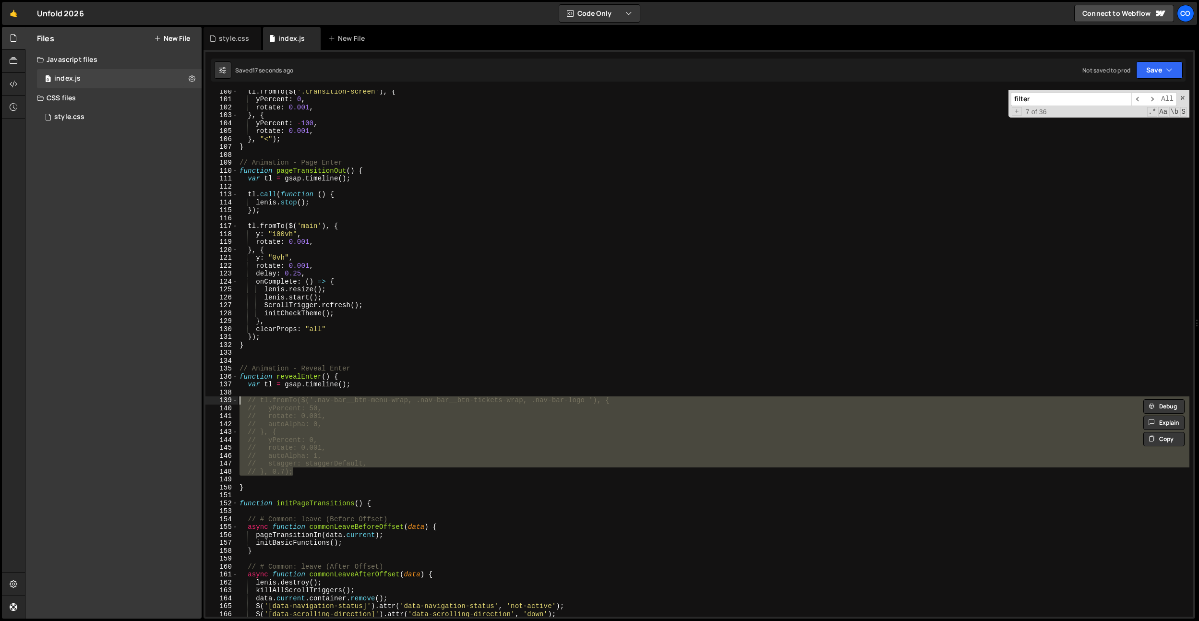
click at [457, 250] on div "tl . fromTo ( $ ( '.transition-screen' ) , { yPercent : 0 , rotate : 0.001 , } …" at bounding box center [714, 358] width 952 height 542
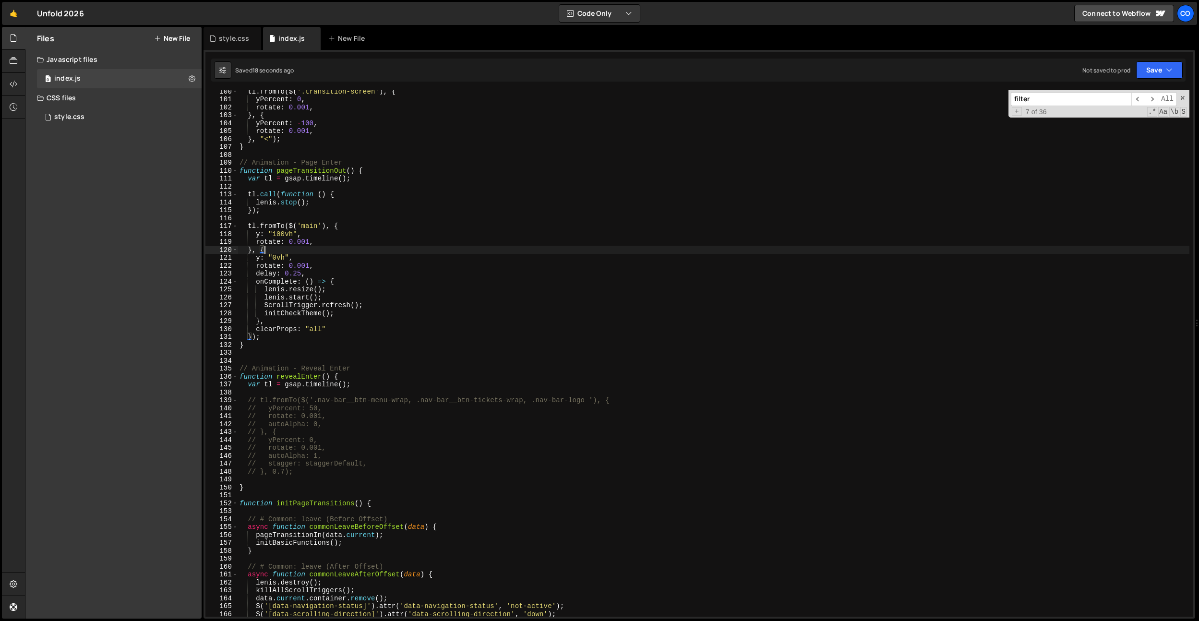
click at [312, 294] on div "tl . fromTo ( $ ( '.transition-screen' ) , { yPercent : 0 , rotate : 0.001 , } …" at bounding box center [714, 358] width 952 height 542
click at [301, 275] on div "tl . fromTo ( $ ( '.transition-screen' ) , { yPercent : 0 , rotate : 0.001 , } …" at bounding box center [714, 358] width 952 height 542
click at [386, 238] on div "tl . fromTo ( $ ( '.transition-screen' ) , { yPercent : 0 , rotate : 0.001 , } …" at bounding box center [714, 358] width 952 height 542
click at [299, 275] on div "tl . fromTo ( $ ( '.transition-screen' ) , { yPercent : 0 , rotate : 0.001 , } …" at bounding box center [714, 358] width 952 height 542
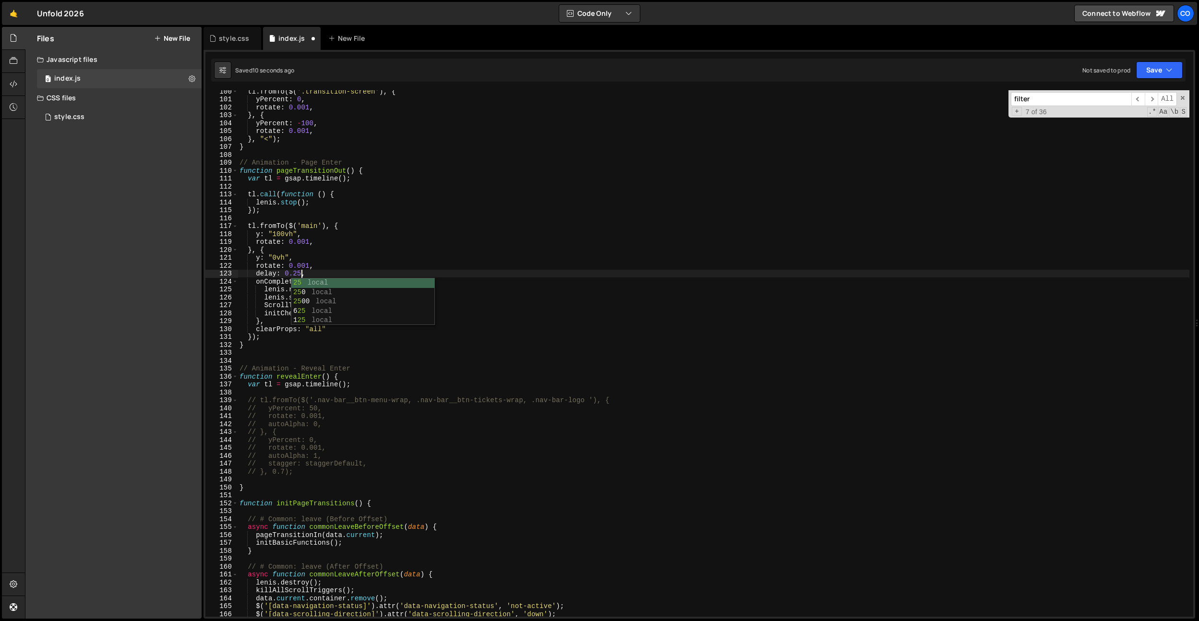
scroll to position [0, 4]
click at [413, 547] on div "tl . fromTo ( $ ( '.transition-screen' ) , { yPercent : 0 , rotate : 0.001 , } …" at bounding box center [714, 358] width 952 height 542
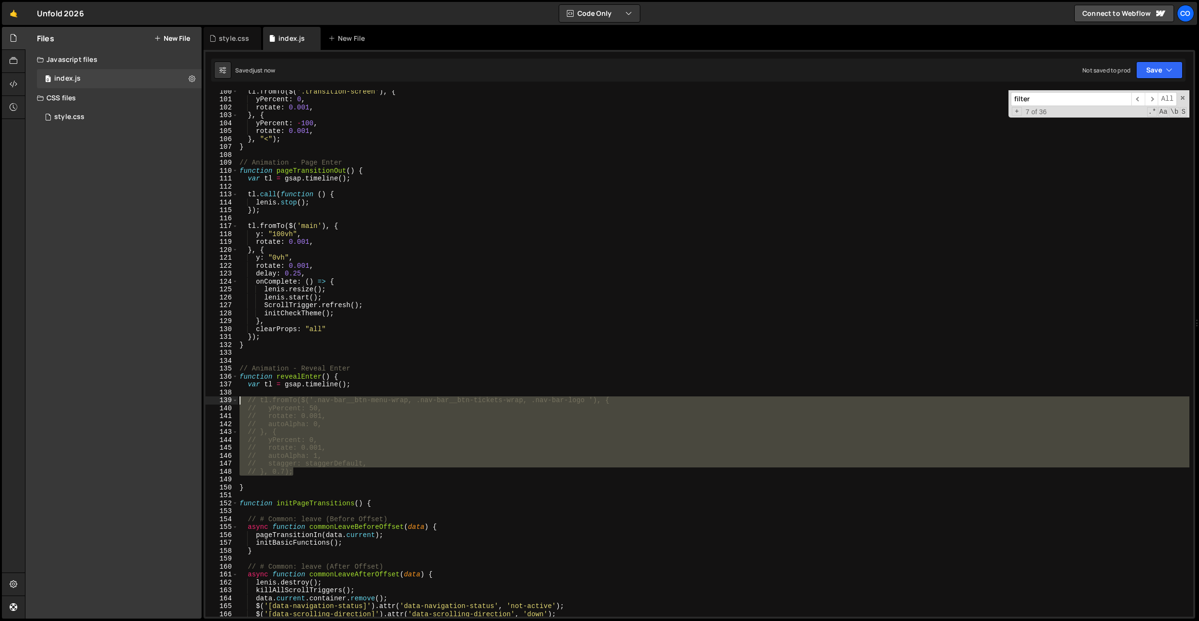
drag, startPoint x: 310, startPoint y: 473, endPoint x: 227, endPoint y: 401, distance: 109.5
click at [227, 401] on div "initBasicFunctions(); 100 101 102 103 104 105 106 107 108 109 110 111 112 113 1…" at bounding box center [699, 353] width 988 height 527
click at [270, 462] on div "tl . fromTo ( $ ( '.transition-screen' ) , { yPercent : 0 , rotate : 0.001 , } …" at bounding box center [714, 353] width 952 height 527
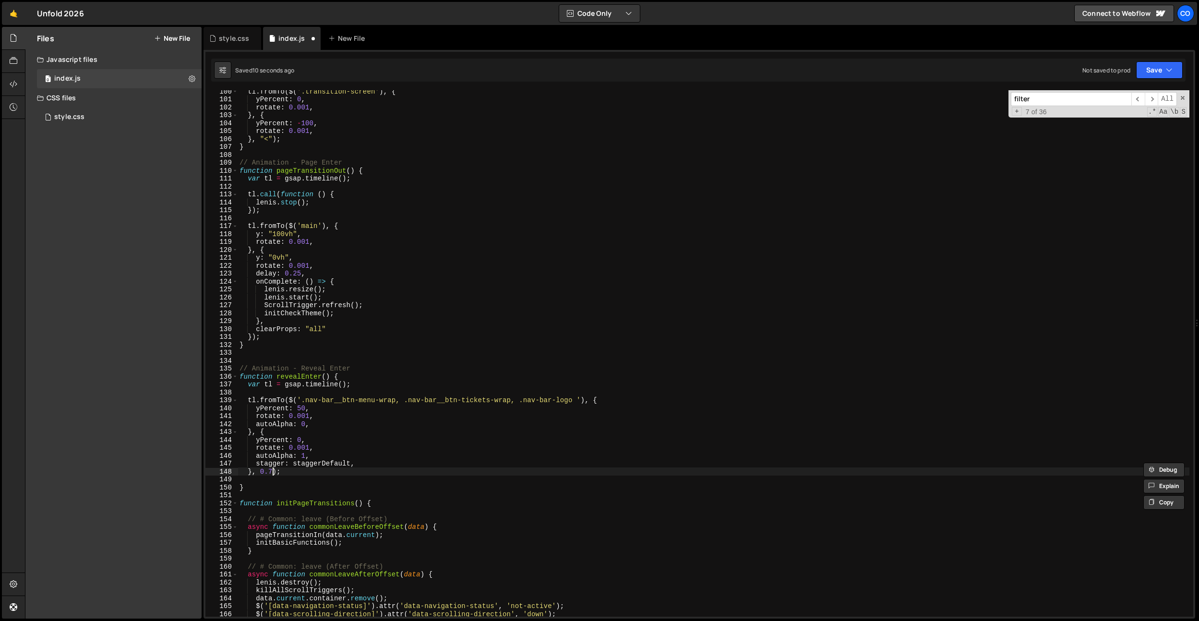
click at [271, 470] on div "tl . fromTo ( $ ( '.transition-screen' ) , { yPercent : 0 , rotate : 0.001 , } …" at bounding box center [714, 358] width 952 height 542
type textarea "}, 0.5);"
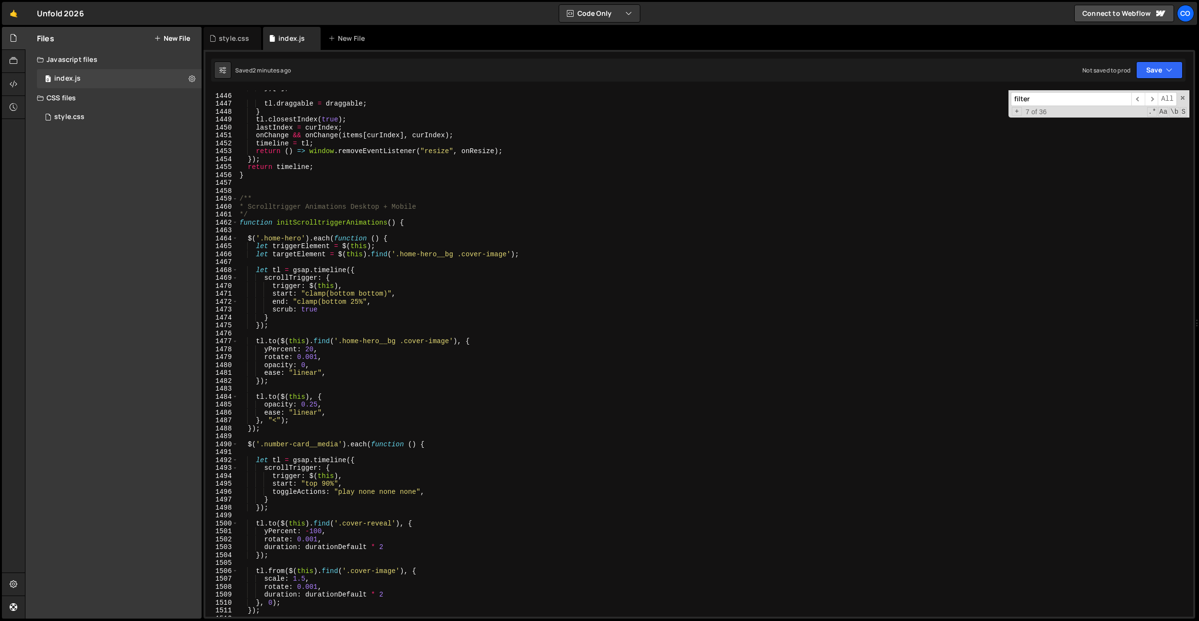
scroll to position [11875, 0]
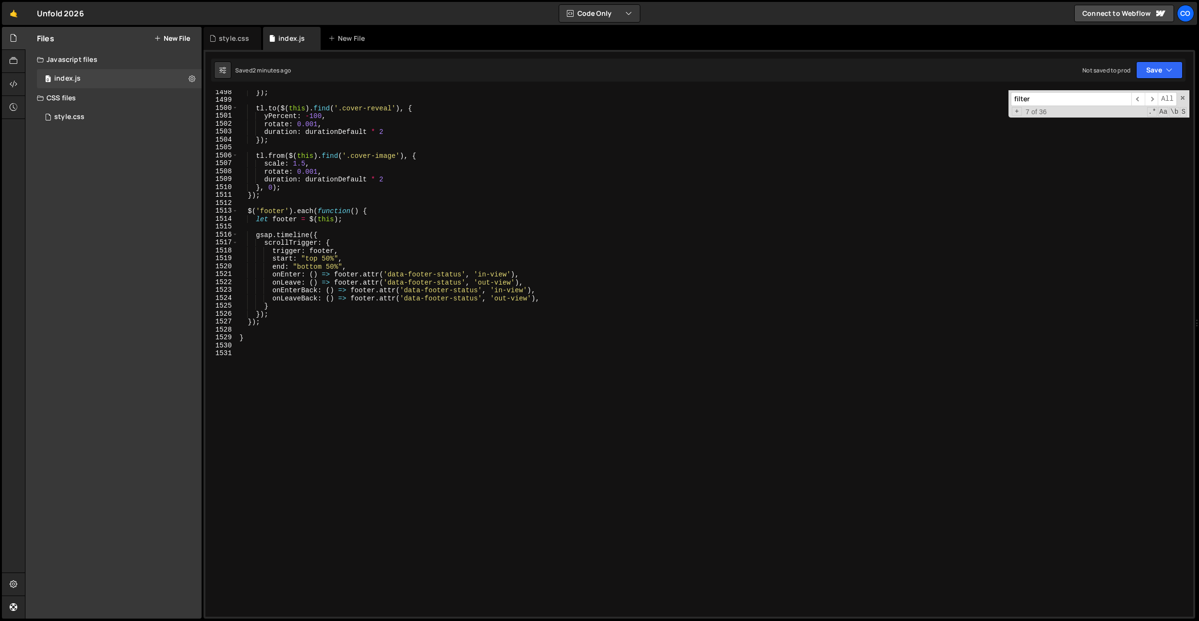
click at [297, 328] on div "}) ; tl . to ( $ ( this ) . find ( '.cover-reveal' ) , { yPercent : - 100 , rot…" at bounding box center [714, 359] width 952 height 542
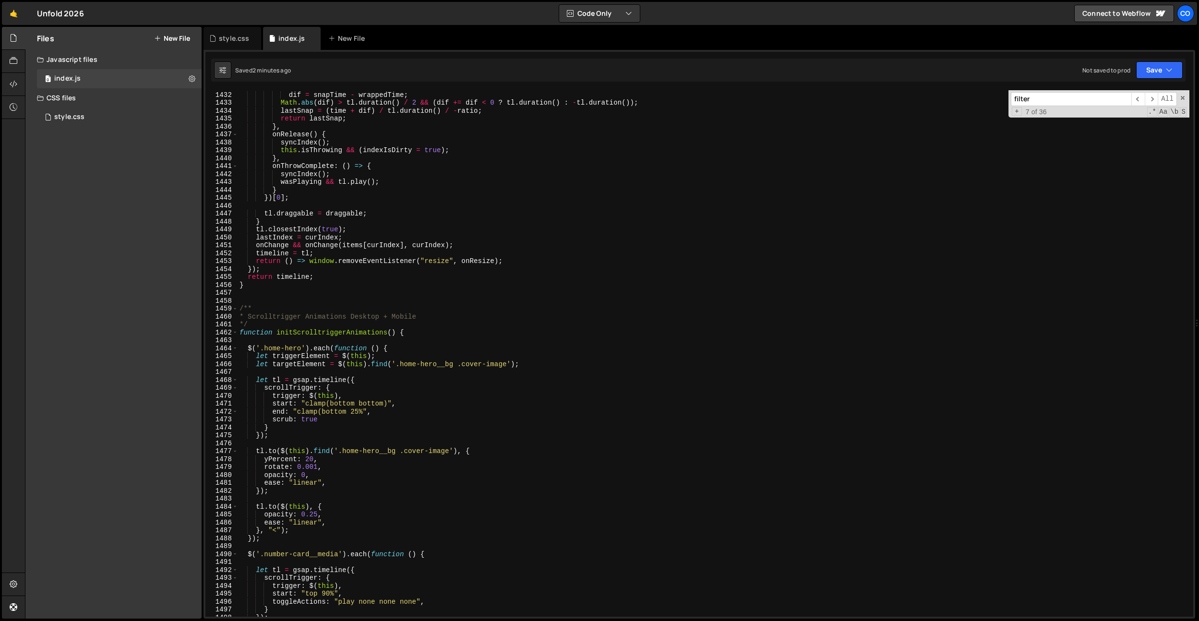
scroll to position [11349, 0]
click at [259, 291] on div "let snapTime = times [ desiredIndex ] , dif = snapTime - wrappedTime ; Math . a…" at bounding box center [714, 354] width 952 height 542
paste textarea "});"
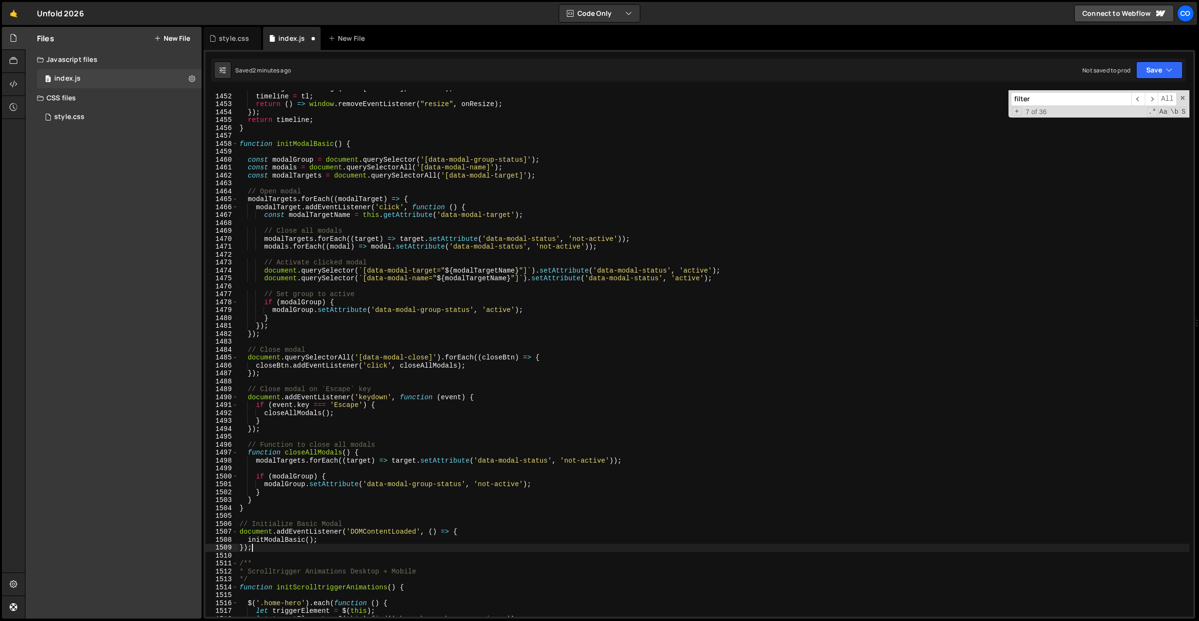
scroll to position [11506, 0]
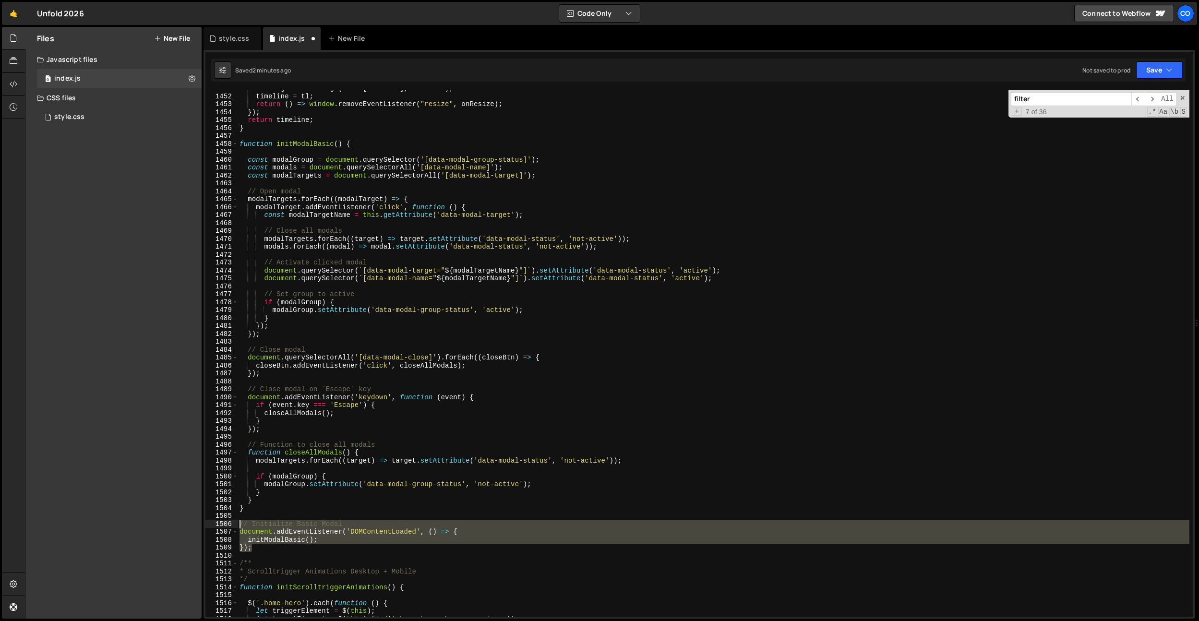
drag, startPoint x: 262, startPoint y: 546, endPoint x: 238, endPoint y: 523, distance: 32.9
click at [238, 523] on div "onChange && onChange ( items [ curIndex ] , curIndex ) ; timeline = tl ; return…" at bounding box center [714, 355] width 952 height 542
type textarea "// Initialize Basic Modal document.addEventListener('DOMContentLoaded', () => {"
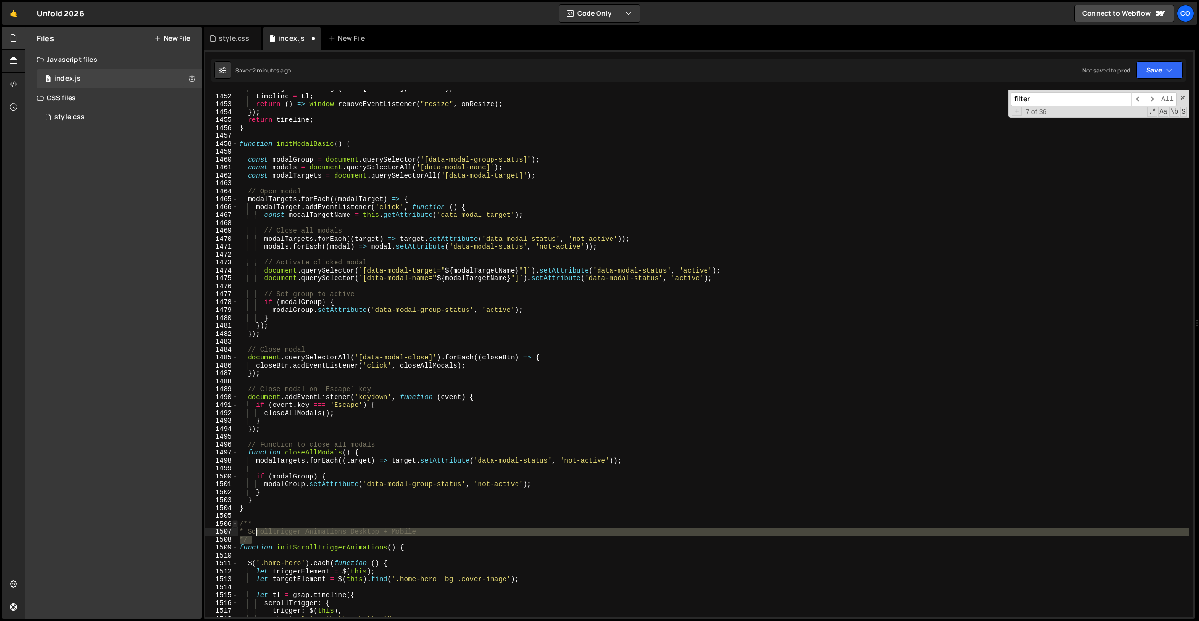
drag, startPoint x: 273, startPoint y: 536, endPoint x: 235, endPoint y: 524, distance: 39.8
click at [235, 524] on div "} 1451 1452 1453 1454 1455 1456 1457 1458 1459 1460 1461 1462 1463 1464 1465 14…" at bounding box center [699, 353] width 988 height 527
type textarea "/** * Scrolltrigger Animations Desktop + Mobile"
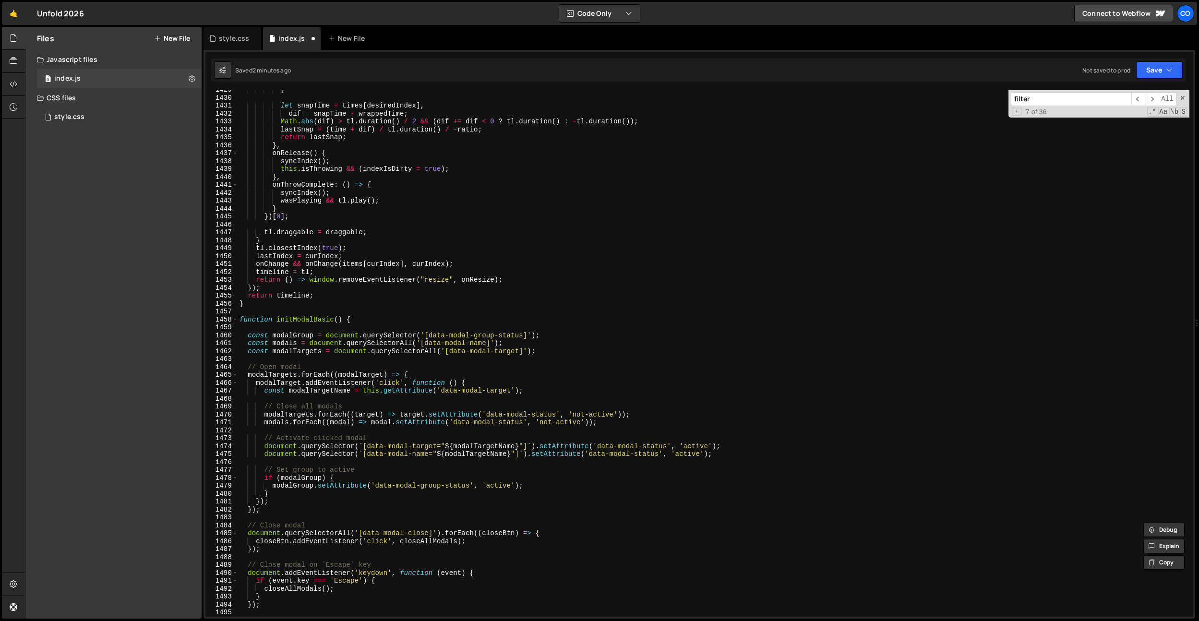
scroll to position [11330, 0]
click at [266, 315] on div "} let snapTime = times [ desiredIndex ] , dif = snapTime - wrappedTime ; Math .…" at bounding box center [714, 357] width 952 height 542
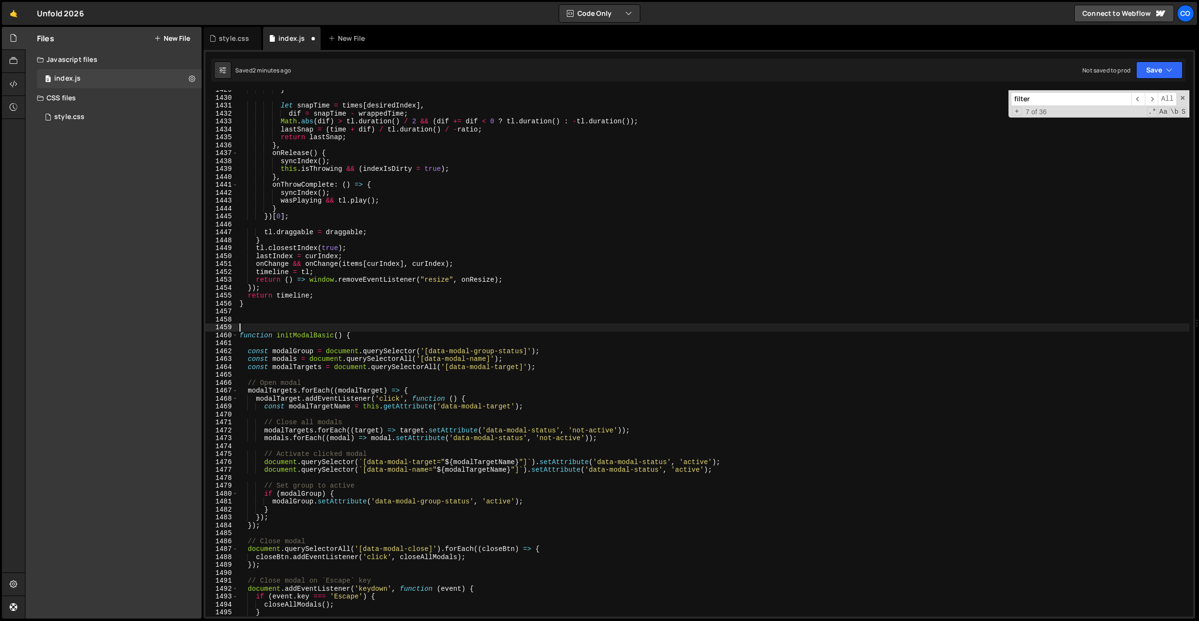
paste textarea "*/"
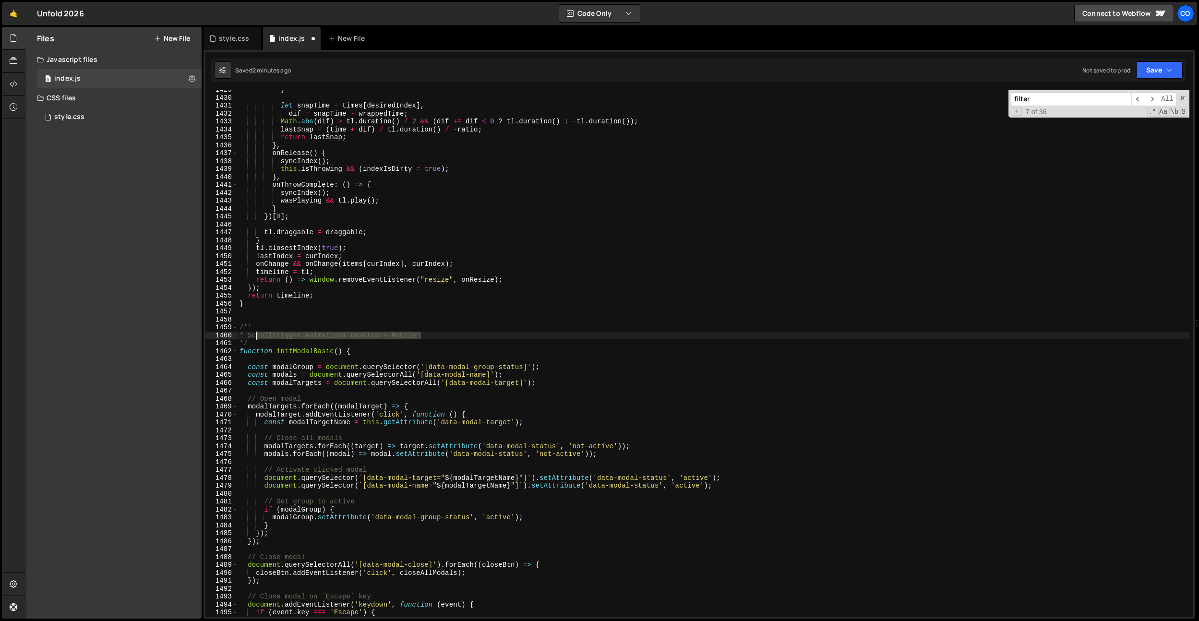
drag, startPoint x: 424, startPoint y: 335, endPoint x: 255, endPoint y: 334, distance: 169.0
click at [255, 334] on div "} let snapTime = times [ desiredIndex ] , dif = snapTime - wrappedTime ; Math .…" at bounding box center [714, 357] width 952 height 542
type textarea "* Modal Basic (Osmo)"
click at [199, 37] on div "Files New File" at bounding box center [113, 38] width 176 height 23
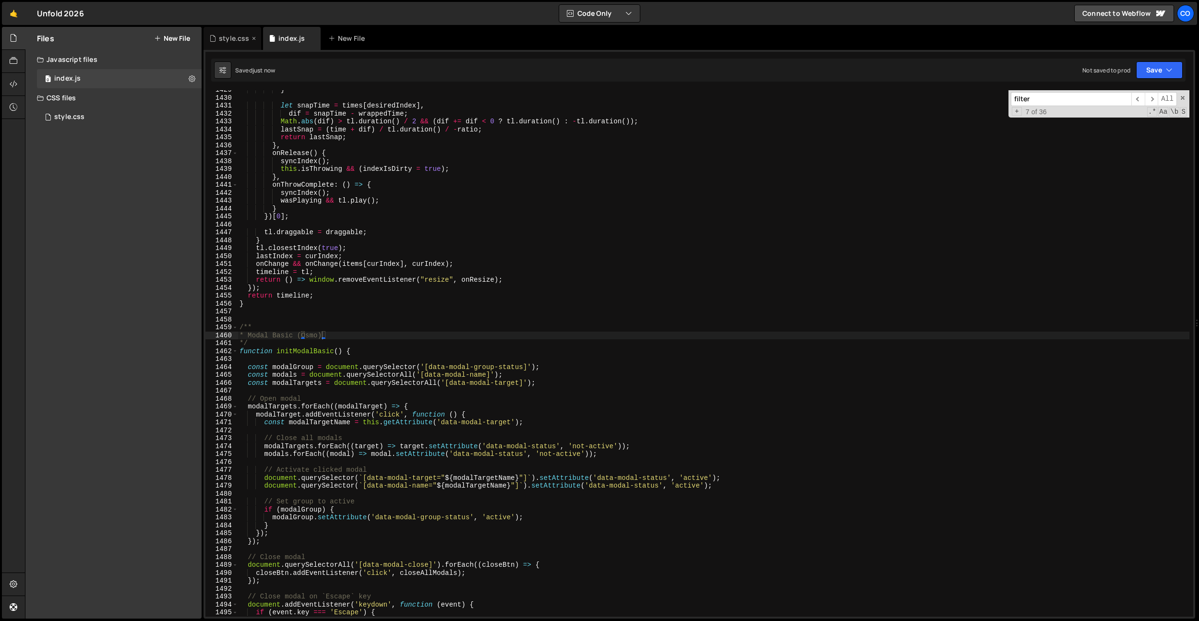
drag, startPoint x: 209, startPoint y: 37, endPoint x: 215, endPoint y: 45, distance: 10.0
click at [209, 37] on icon at bounding box center [212, 39] width 7 height 10
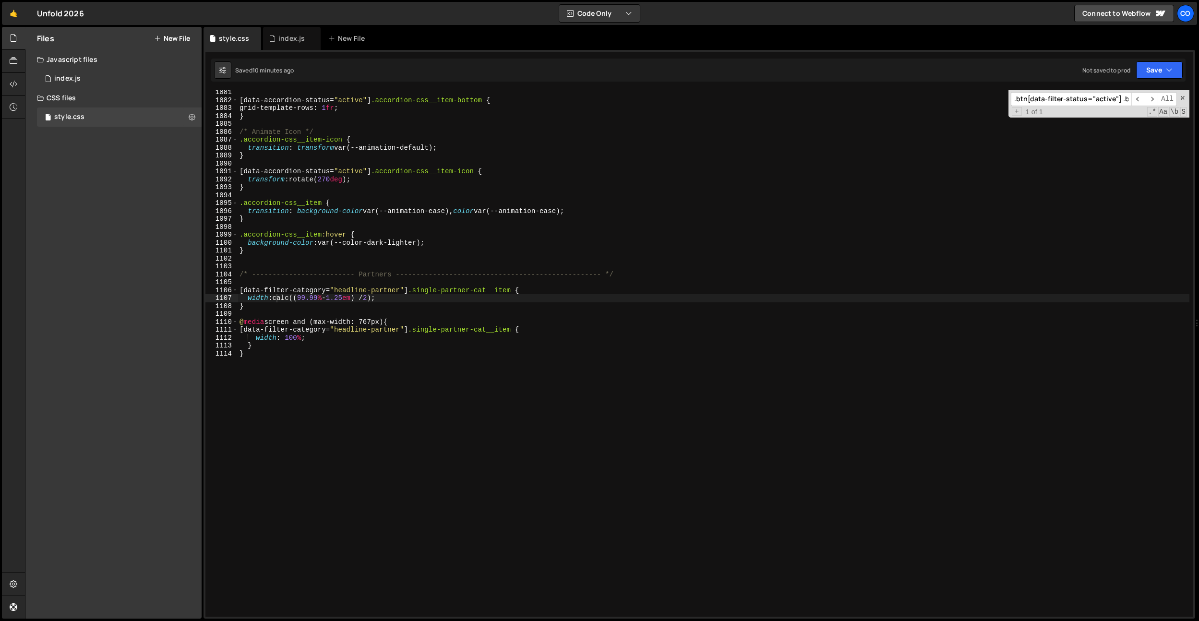
scroll to position [8556, 0]
type textarea "}"
click at [346, 372] on div "[ data-accordion-status = " active " ] .accordion-css__item-bottom { grid-templ…" at bounding box center [714, 359] width 952 height 542
paste textarea "}"
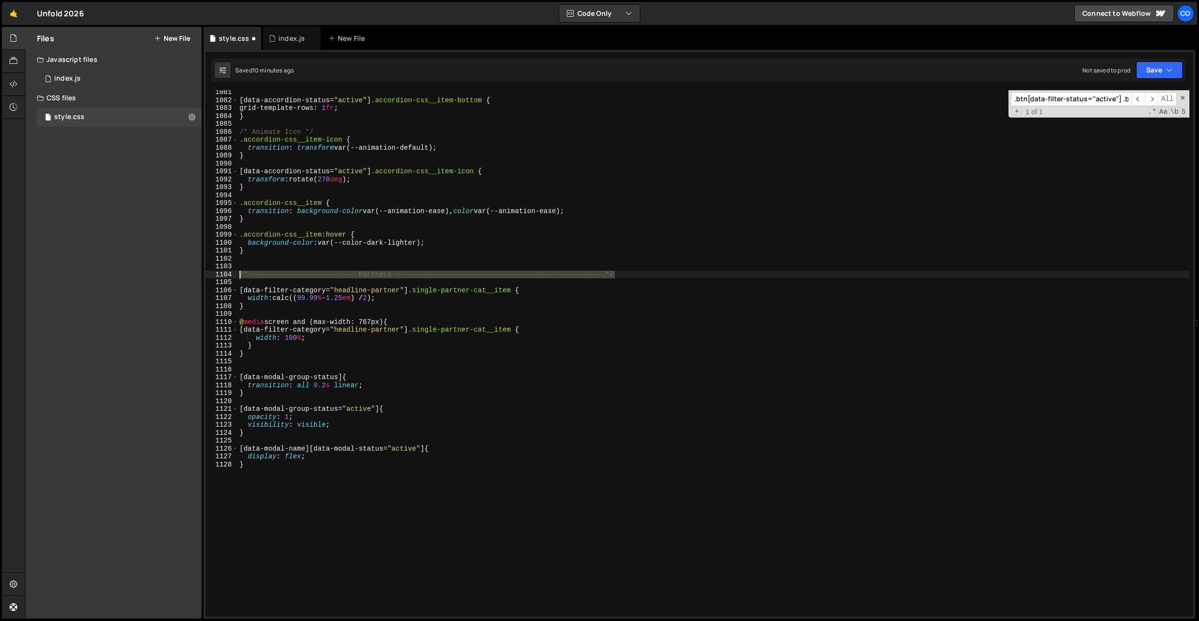
drag, startPoint x: 624, startPoint y: 273, endPoint x: 184, endPoint y: 276, distance: 440.2
click at [183, 275] on div "Files New File Javascript files 0 index.js 0 CSS files style.css 0 Copy share l…" at bounding box center [612, 323] width 1174 height 592
type textarea "/* ------------------------- Partners -----------------------------------------…"
click at [261, 366] on div "[ data-accordion-status = " active " ] .accordion-css__item-bottom { grid-templ…" at bounding box center [714, 359] width 952 height 542
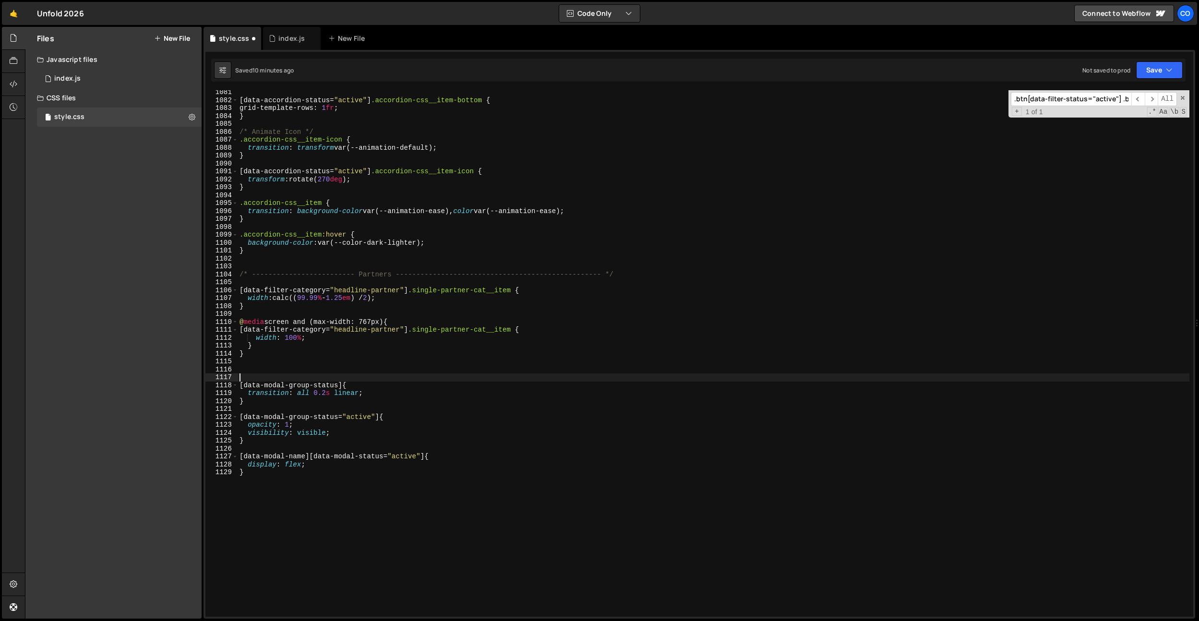
paste textarea "/* ------------------------- Partners -----------------------------------------…"
type textarea "/* ------------------------- Partners -----------------------------------------…"
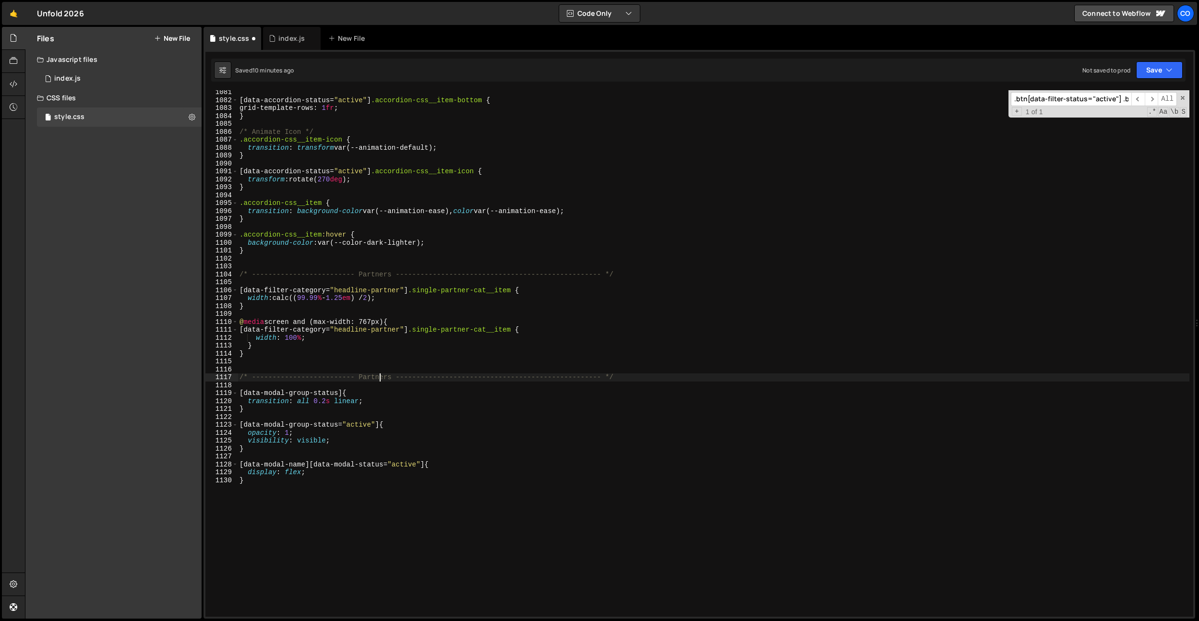
click at [379, 377] on div "[ data-accordion-status = " active " ] .accordion-css__item-bottom { grid-templ…" at bounding box center [714, 359] width 952 height 542
type textarea "/* ------------------------- Modal --------------------------------------------…"
click at [379, 372] on div "[ data-accordion-status = " active " ] .accordion-css__item-bottom { grid-templ…" at bounding box center [714, 359] width 952 height 542
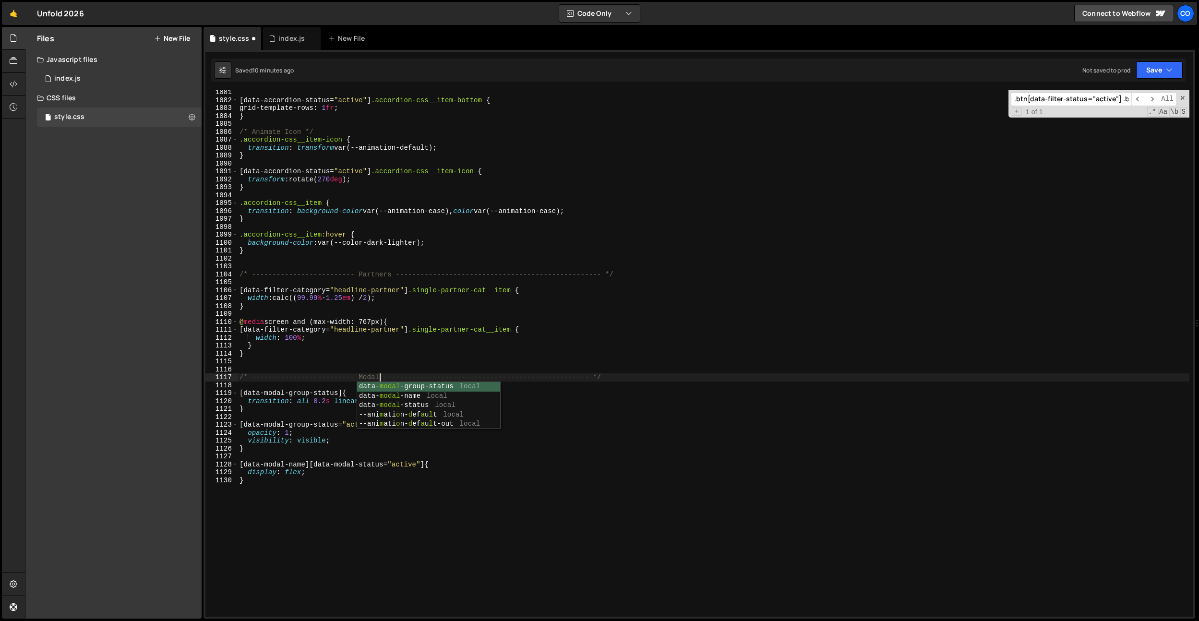
scroll to position [0, 0]
drag, startPoint x: 365, startPoint y: 401, endPoint x: 315, endPoint y: 401, distance: 50.4
click at [315, 401] on div "[ data-accordion-status = " active " ] .accordion-css__item-bottom { grid-templ…" at bounding box center [714, 359] width 952 height 542
click at [449, 398] on div "[ data-accordion-status = " active " ] .accordion-css__item-bottom { grid-templ…" at bounding box center [714, 359] width 952 height 542
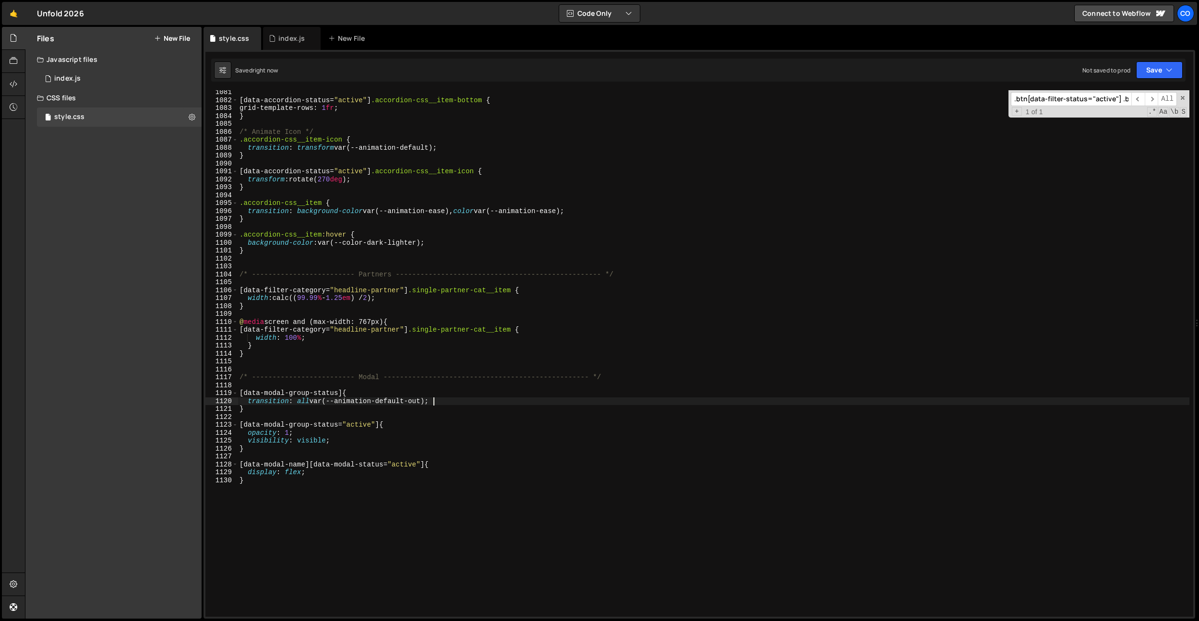
type textarea "transition: all var(--animation-default-out);"
